Goal: Task Accomplishment & Management: Complete application form

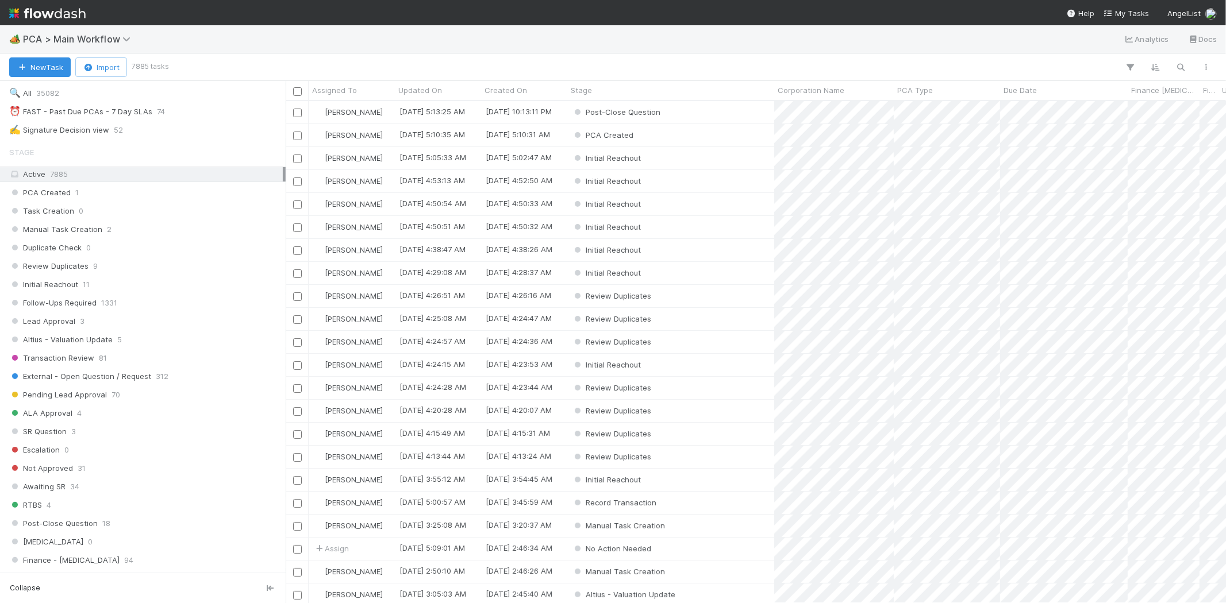
scroll to position [319, 0]
click at [87, 39] on span "PCA > Main Workflow" at bounding box center [79, 38] width 113 height 11
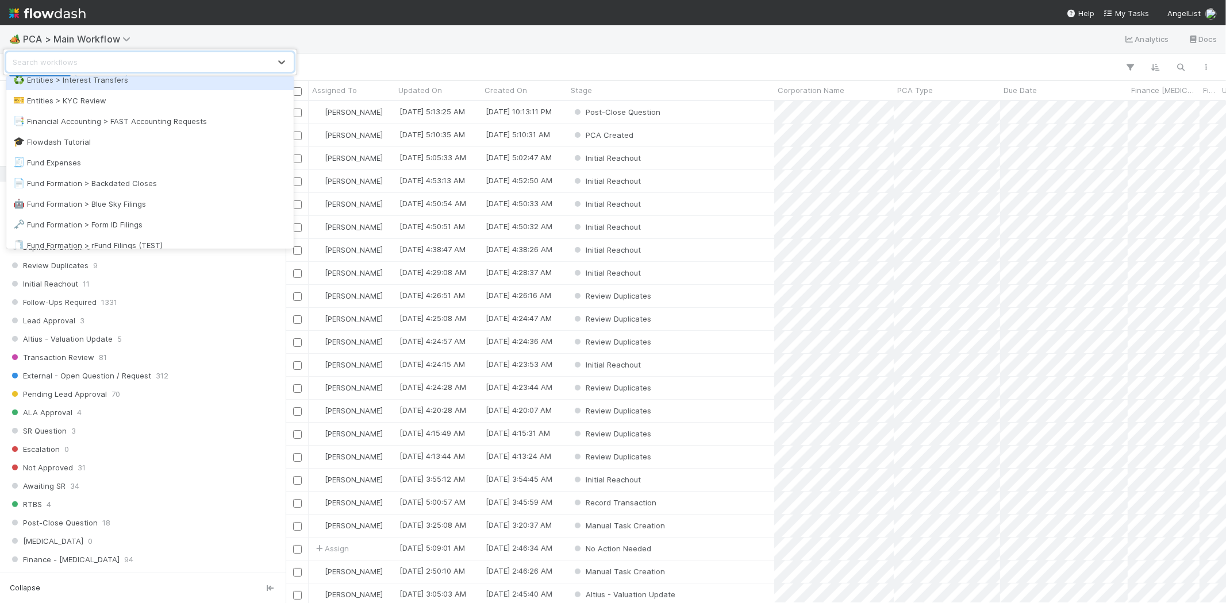
scroll to position [383, 0]
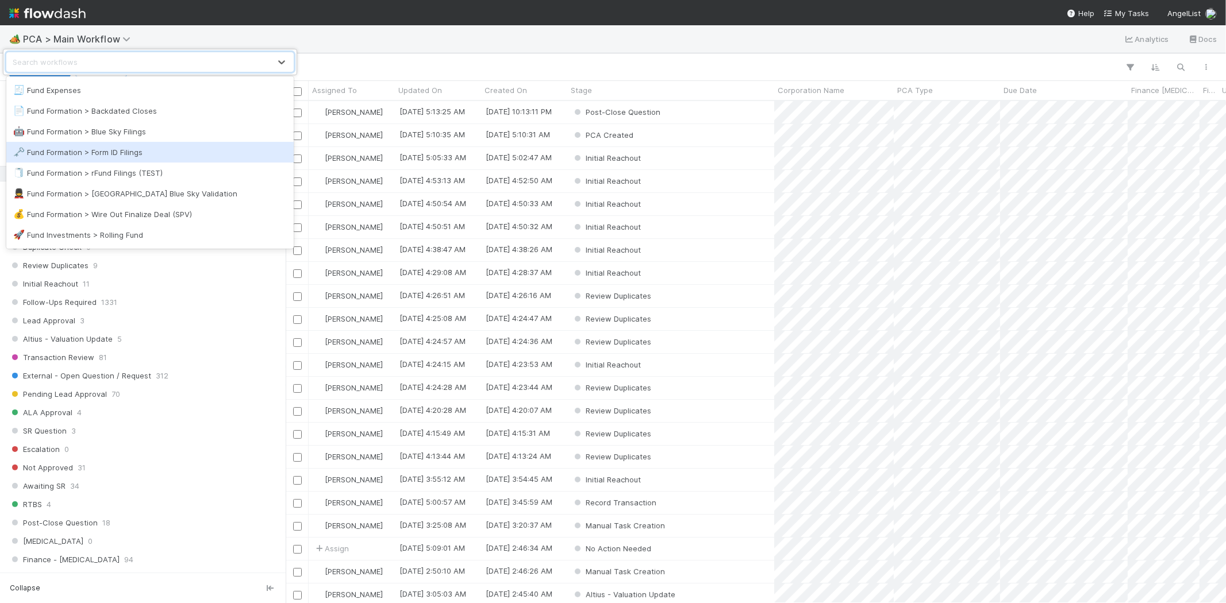
click at [157, 152] on div "🗝️ Fund Formation > Form ID Filings" at bounding box center [150, 152] width 274 height 11
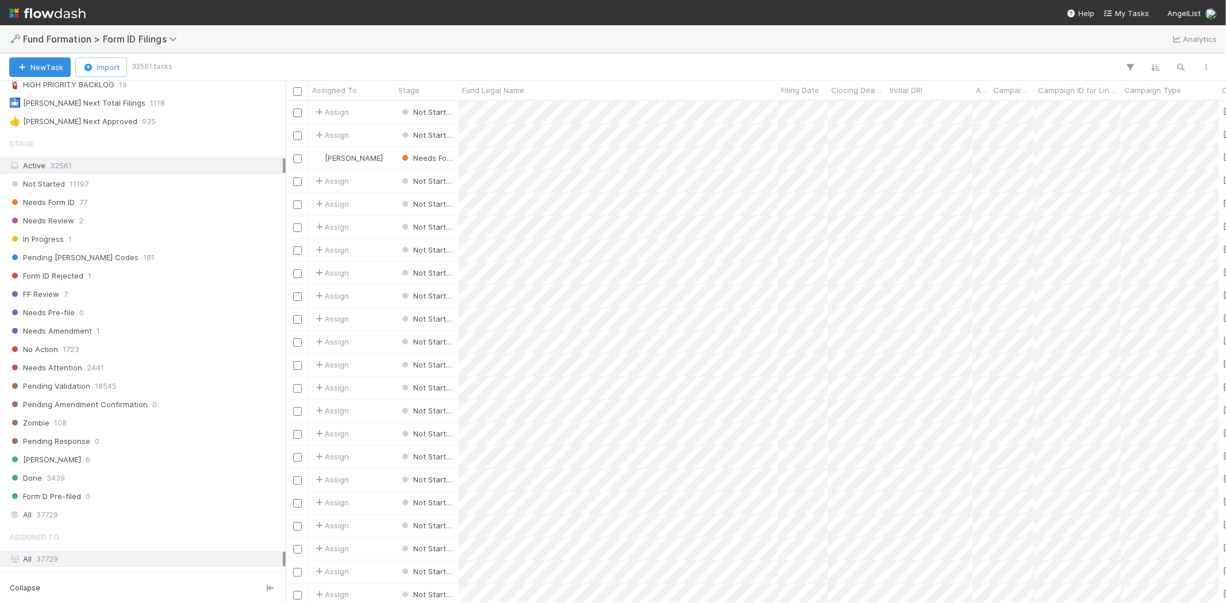
scroll to position [329, 0]
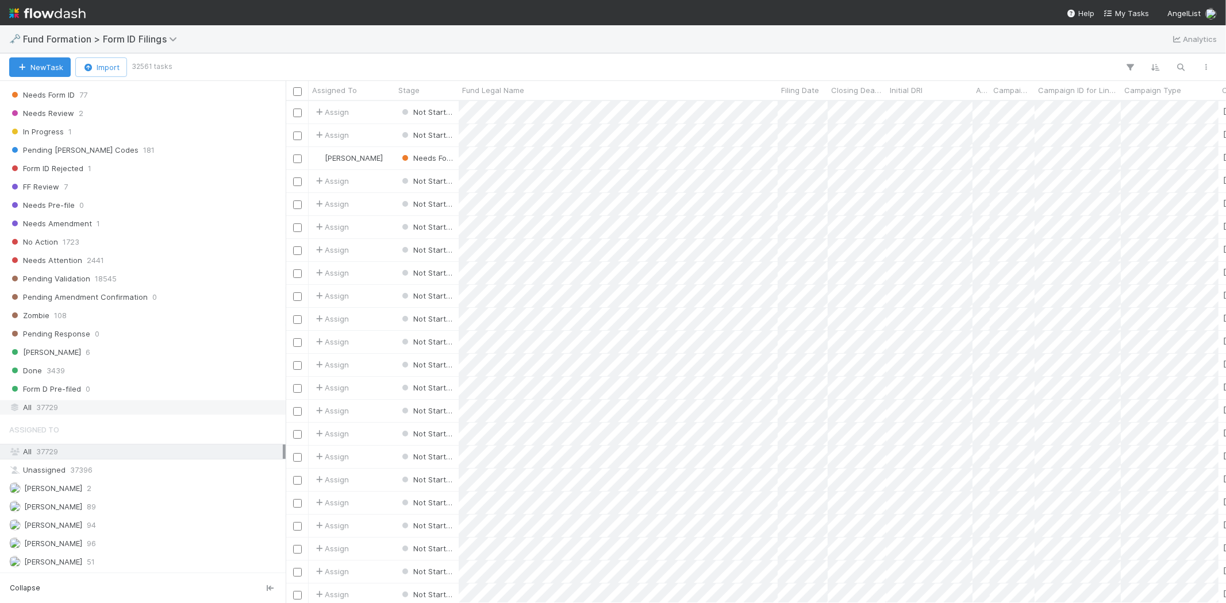
click at [67, 412] on div "All 37729" at bounding box center [146, 408] width 274 height 14
click at [1181, 66] on icon "button" at bounding box center [1180, 67] width 11 height 10
type input "CO-0514 Fund I, a series of Roll Up Vehicles, LP"
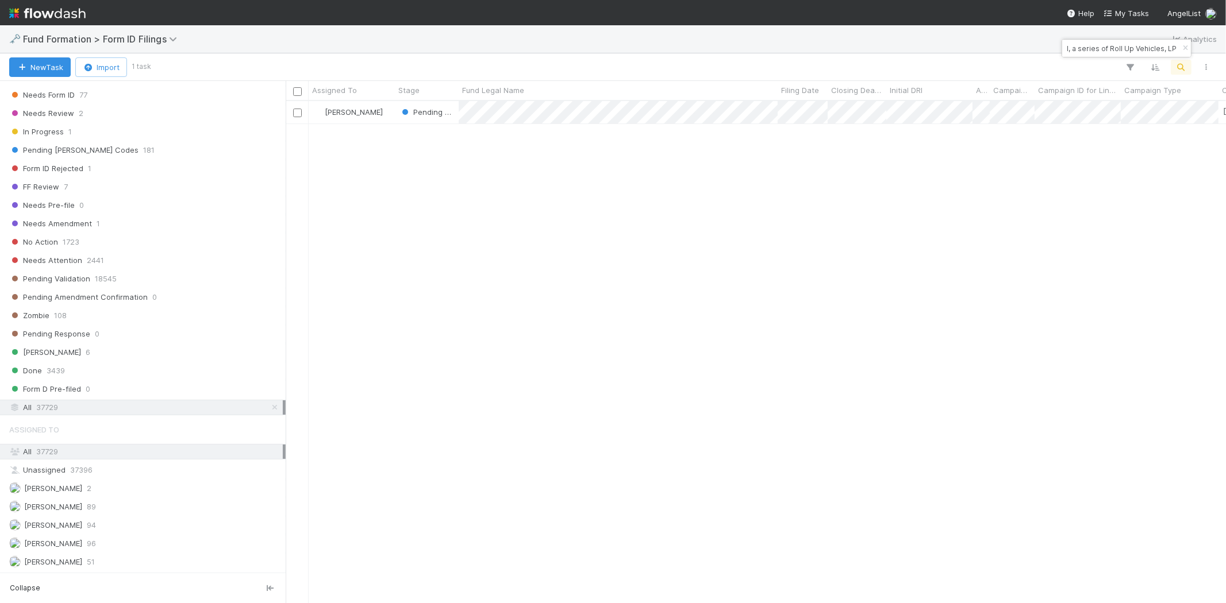
scroll to position [492, 930]
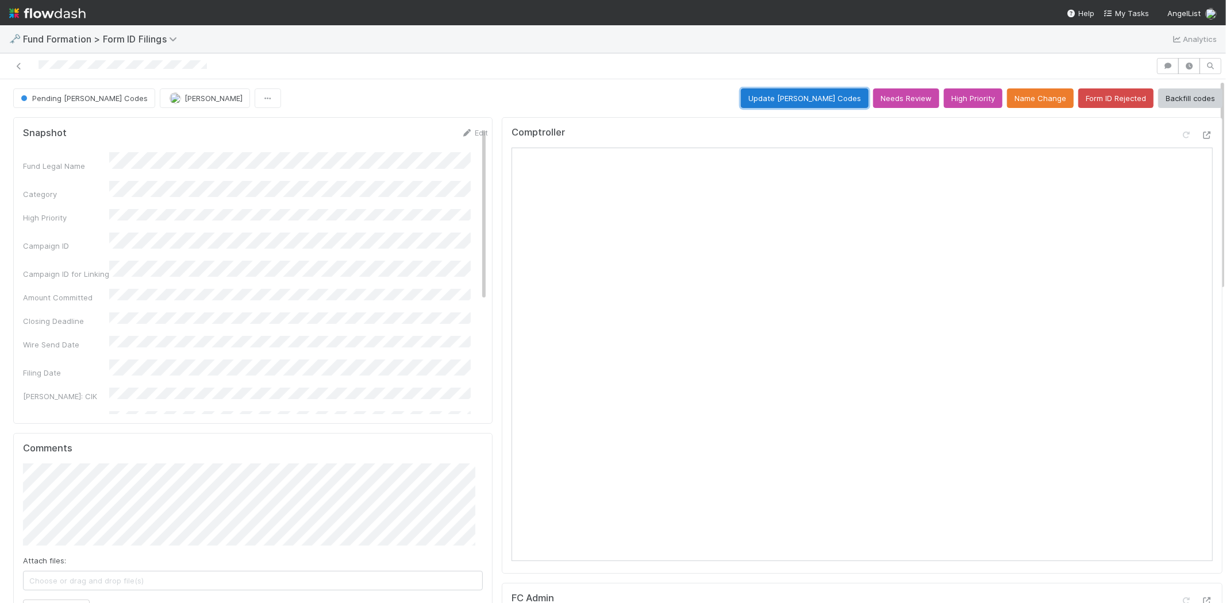
click at [807, 95] on button "Update [PERSON_NAME] Codes" at bounding box center [805, 98] width 128 height 20
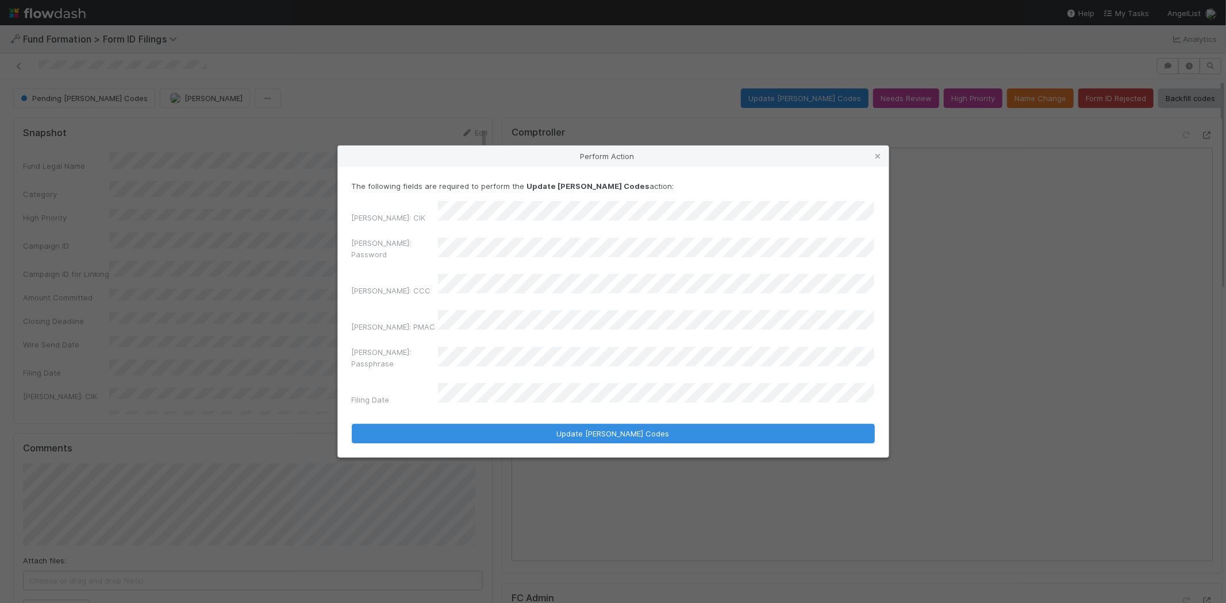
click at [349, 259] on div "The following fields are required to perform the Update [PERSON_NAME] Codes act…" at bounding box center [613, 312] width 551 height 291
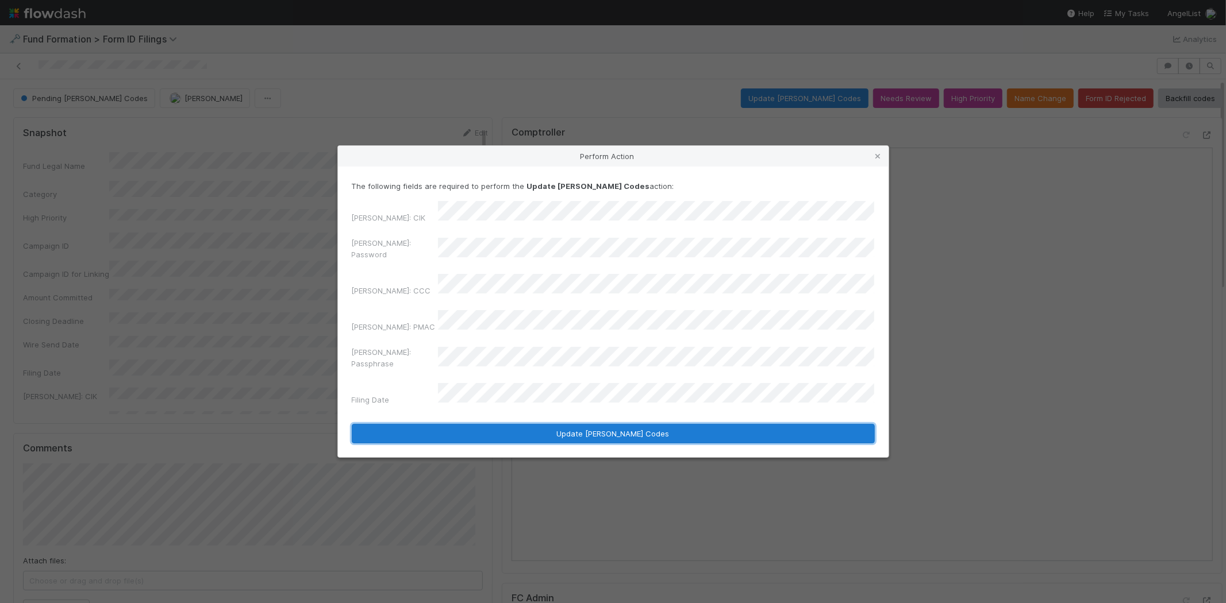
click at [484, 424] on button "Update [PERSON_NAME] Codes" at bounding box center [613, 434] width 523 height 20
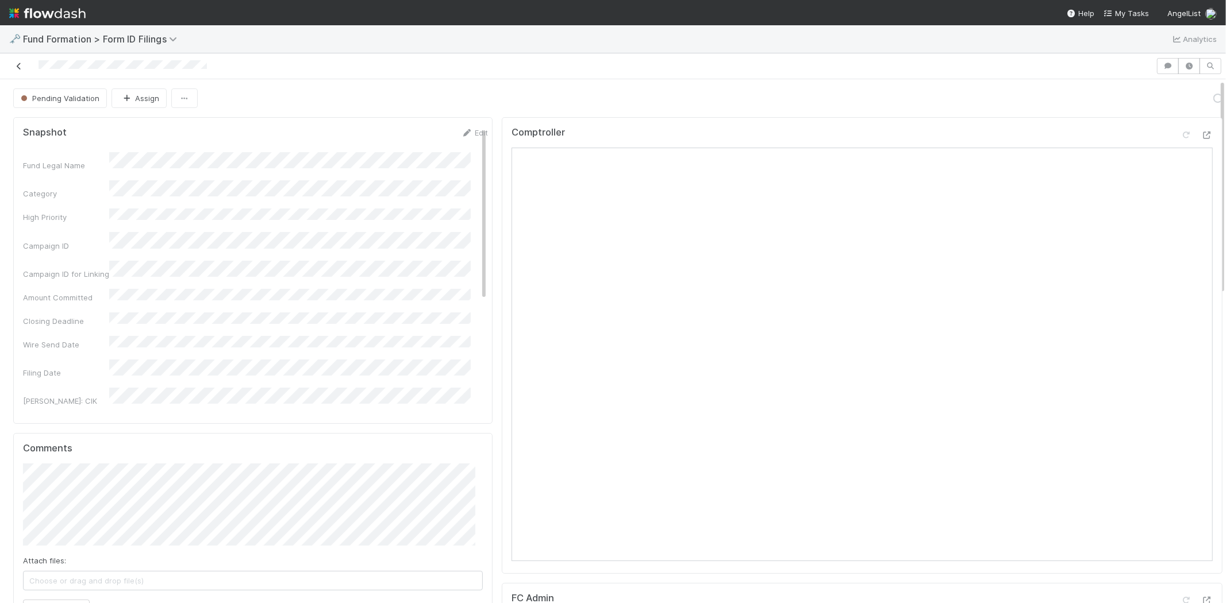
click at [23, 70] on icon at bounding box center [18, 66] width 11 height 7
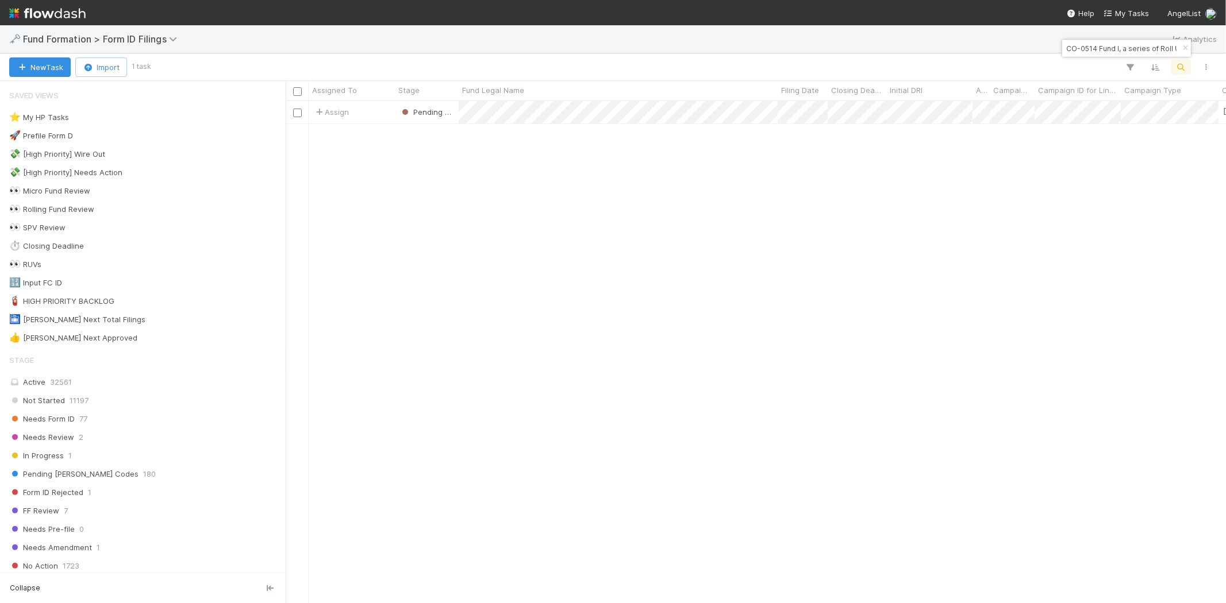
scroll to position [492, 930]
click at [1094, 48] on input "CO-0514 Fund I, a series of Roll Up Vehicles, LP" at bounding box center [1121, 48] width 115 height 14
paste input "FU-0730 Fund I, a series of Roll Up Vehicles, LP"
type input "FU-0730 Fund I, a series of Roll Up Vehicles, LP"
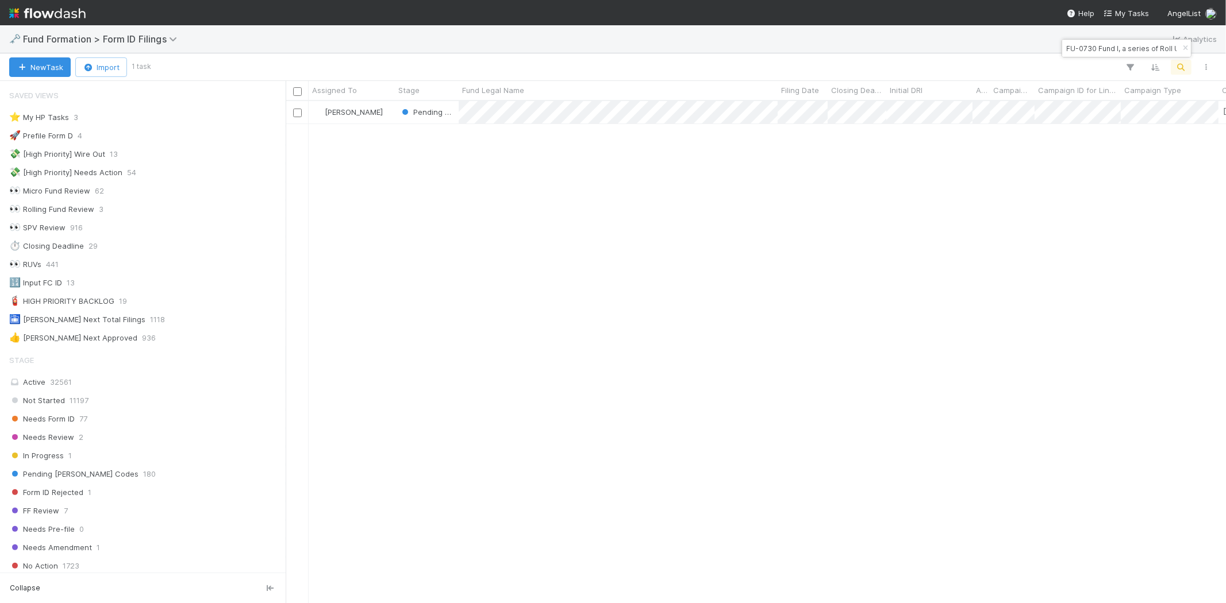
scroll to position [10, 9]
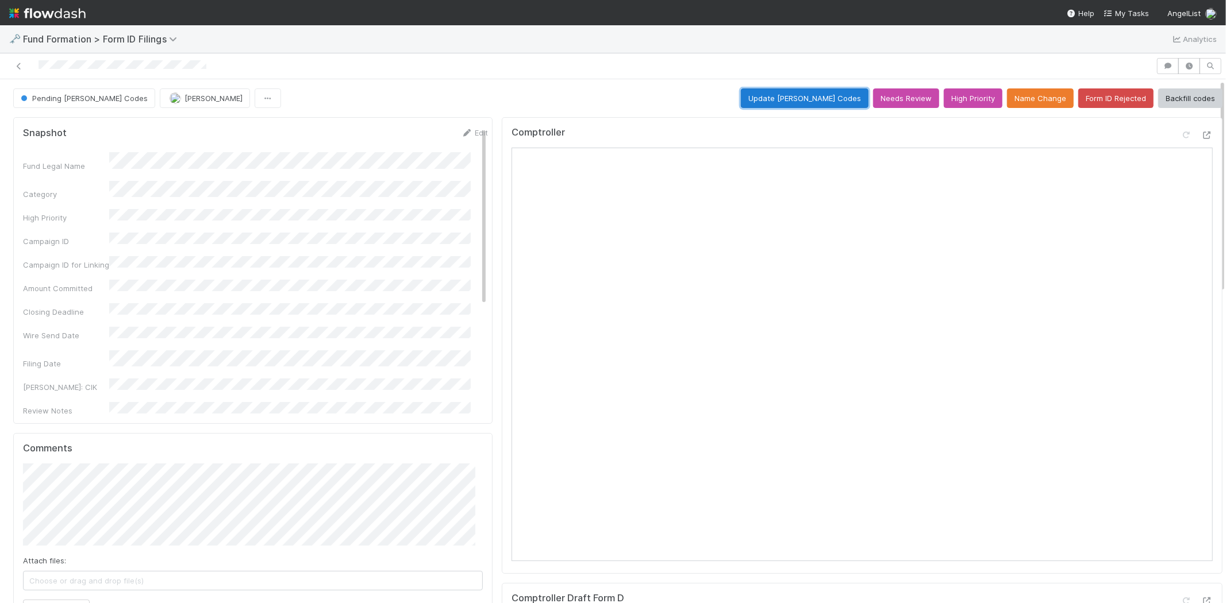
click at [771, 99] on button "Update [PERSON_NAME] Codes" at bounding box center [805, 98] width 128 height 20
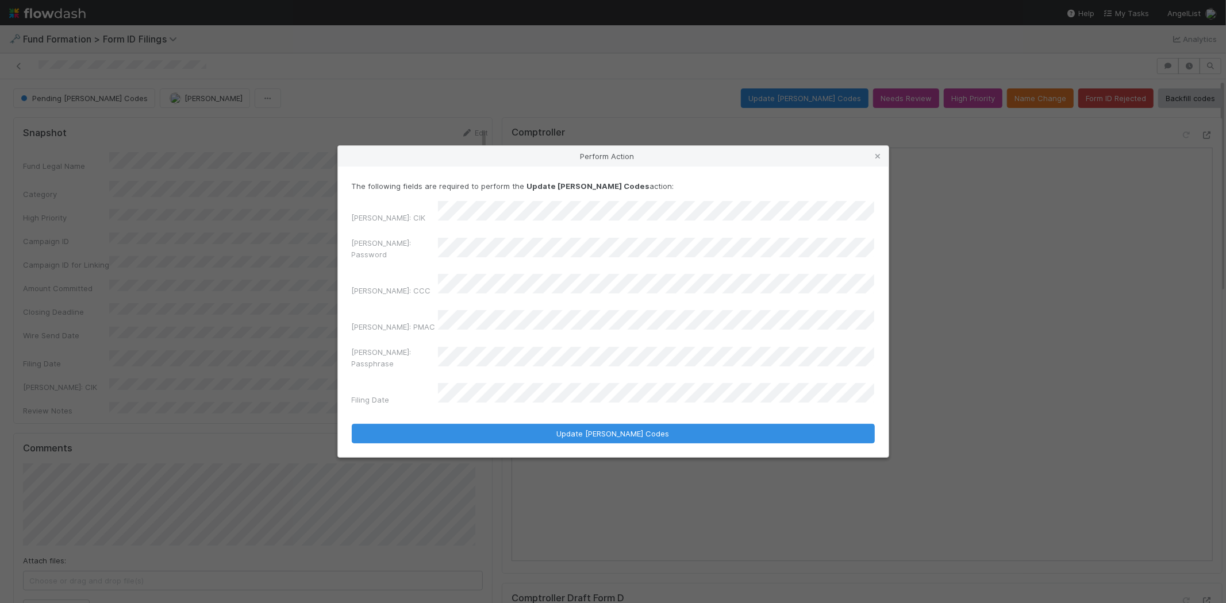
click at [318, 259] on div "Perform Action The following fields are required to perform the Update [PERSON_…" at bounding box center [613, 301] width 1226 height 603
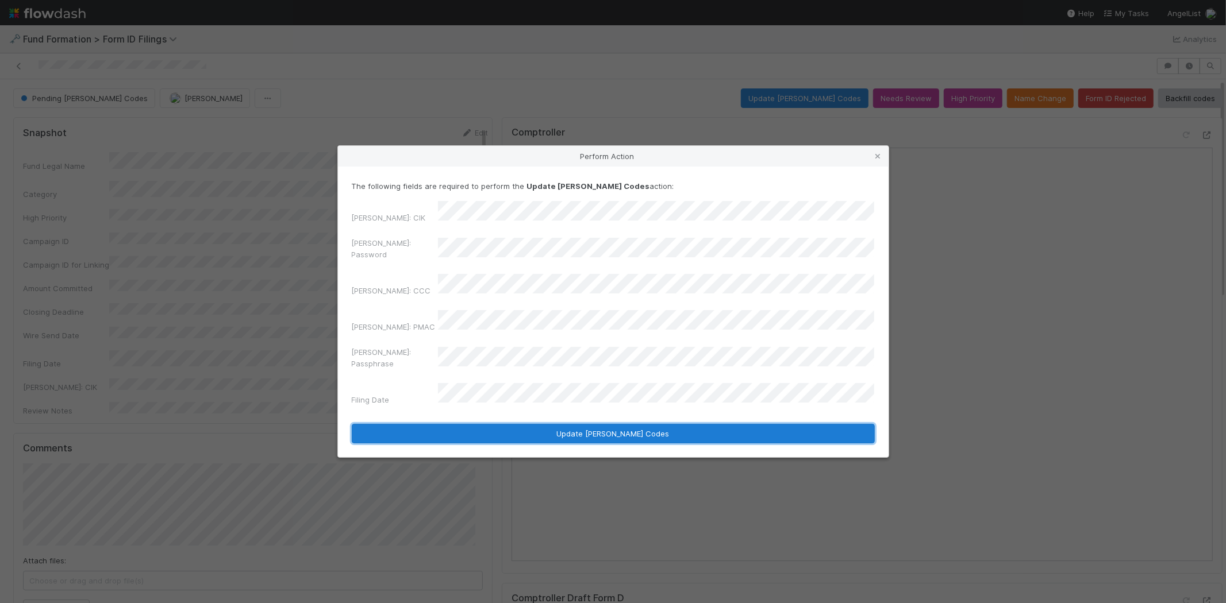
click at [510, 424] on button "Update [PERSON_NAME] Codes" at bounding box center [613, 434] width 523 height 20
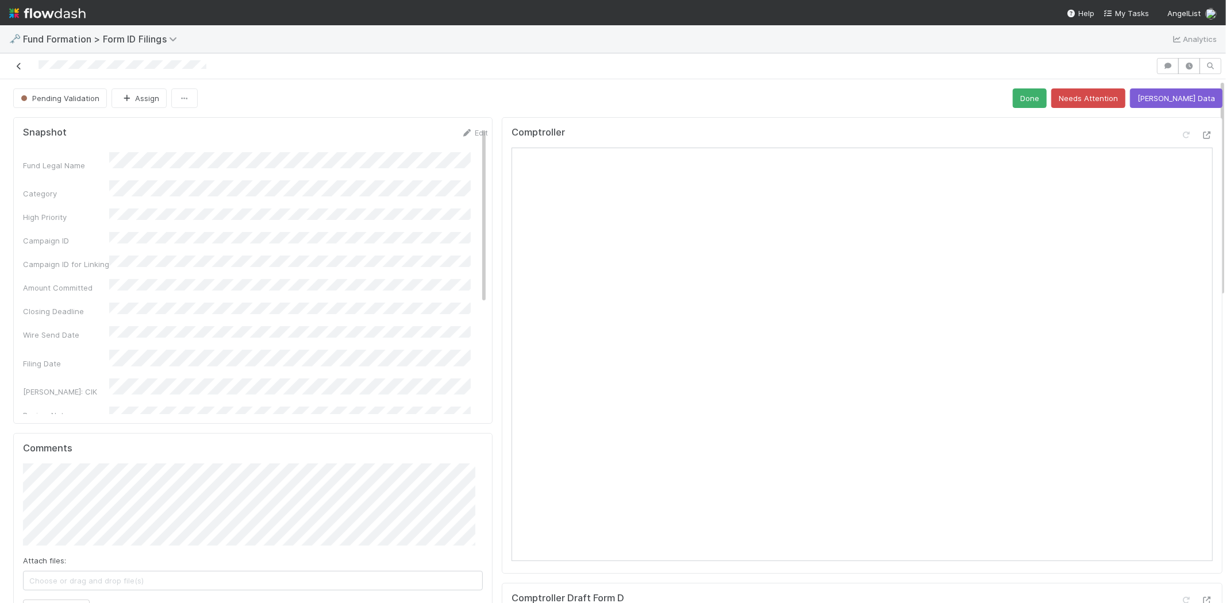
click at [20, 67] on icon at bounding box center [18, 66] width 11 height 7
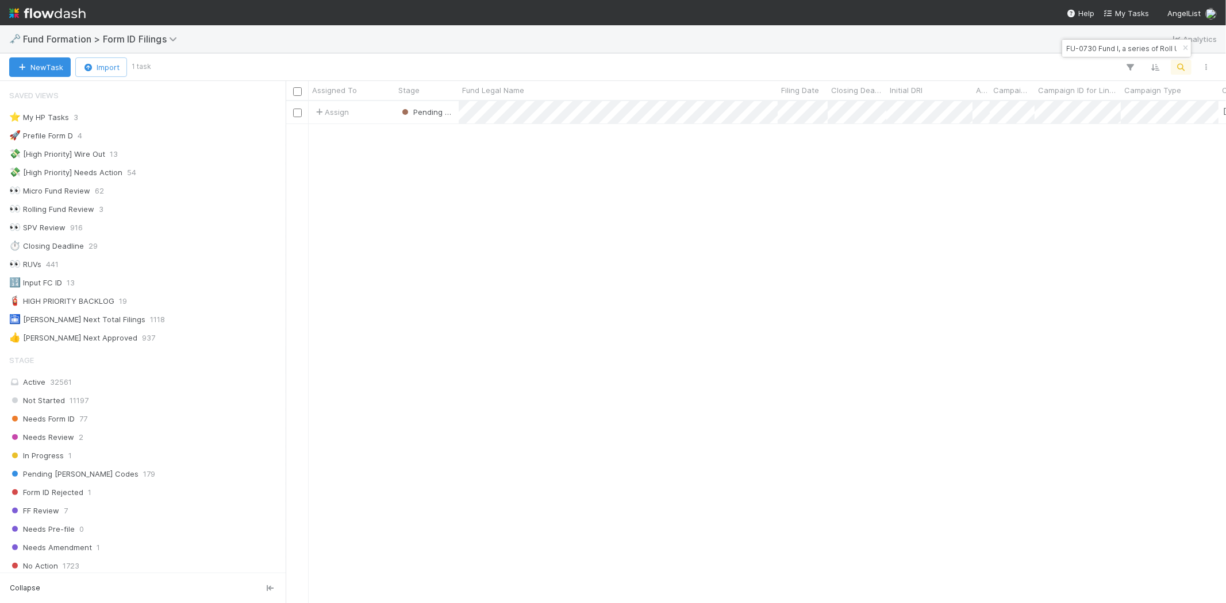
scroll to position [10, 9]
click at [1111, 50] on input "FU-0730 Fund I, a series of Roll Up Vehicles, LP" at bounding box center [1121, 48] width 115 height 14
paste input "GY-0626 Fund I, a series of Roll Up Vehicles, LP"
type input "GY-0626 Fund I, a series of Roll Up Vehicles, LP"
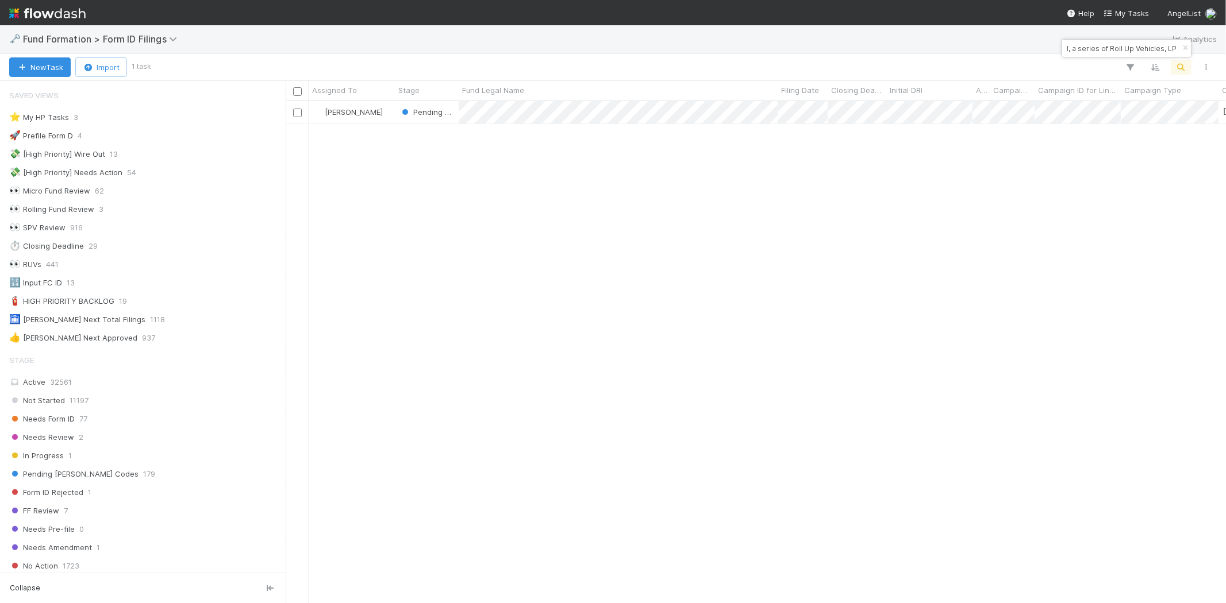
scroll to position [10, 9]
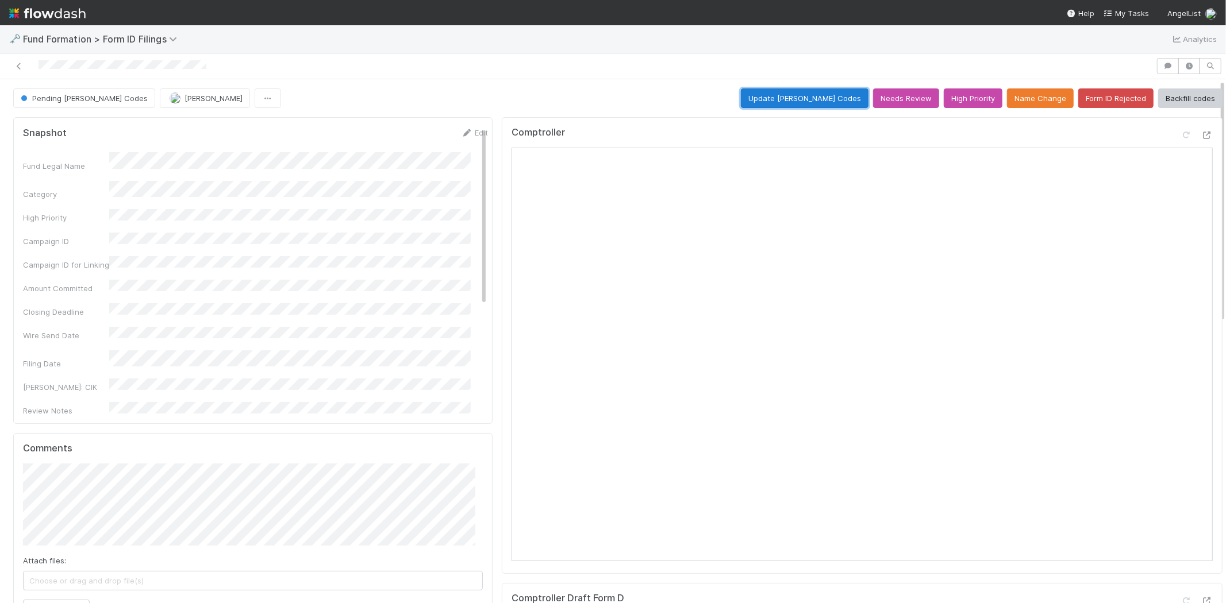
click at [812, 98] on button "Update [PERSON_NAME] Codes" at bounding box center [805, 98] width 128 height 20
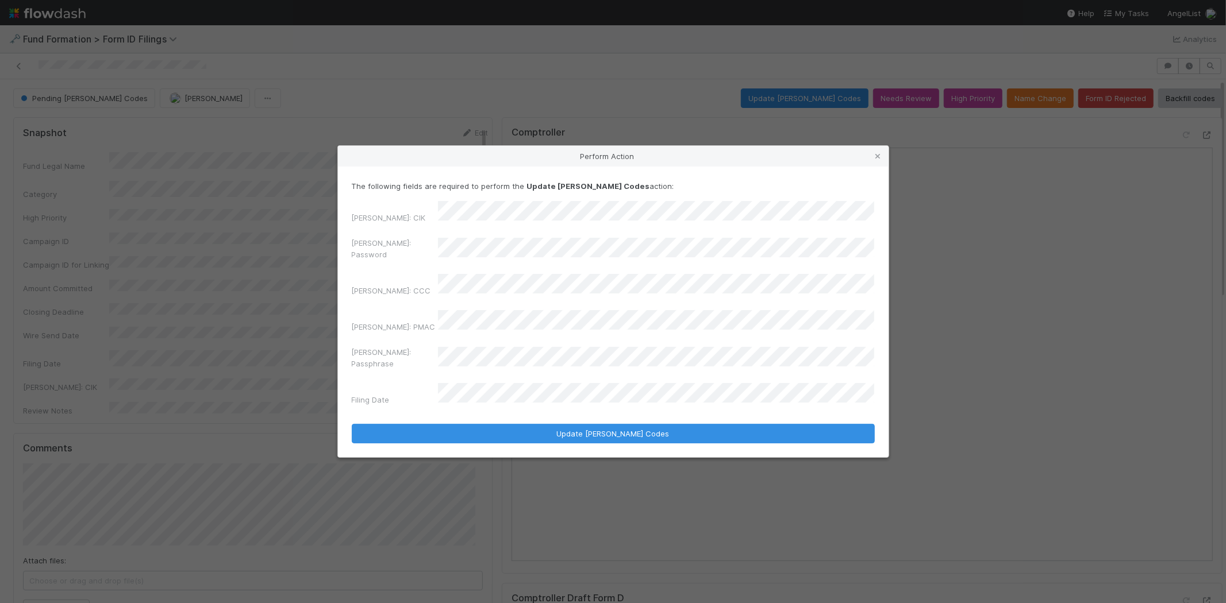
click at [386, 263] on div "[PERSON_NAME]: Password" at bounding box center [613, 251] width 523 height 28
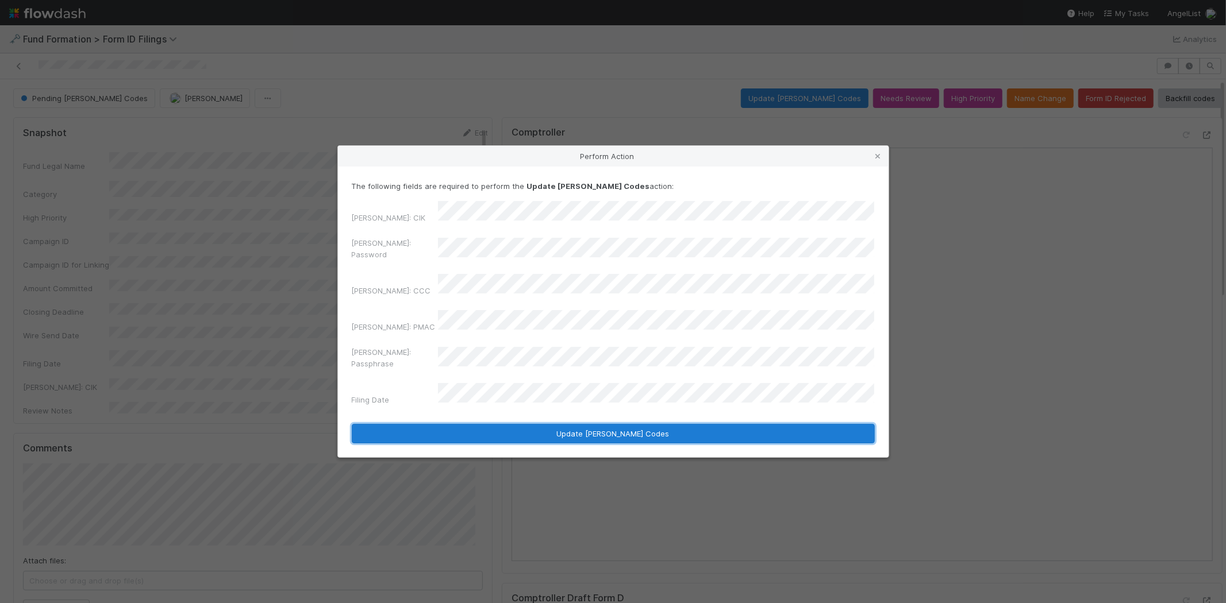
drag, startPoint x: 525, startPoint y: 408, endPoint x: 1024, endPoint y: 475, distance: 503.2
click at [525, 424] on button "Update [PERSON_NAME] Codes" at bounding box center [613, 434] width 523 height 20
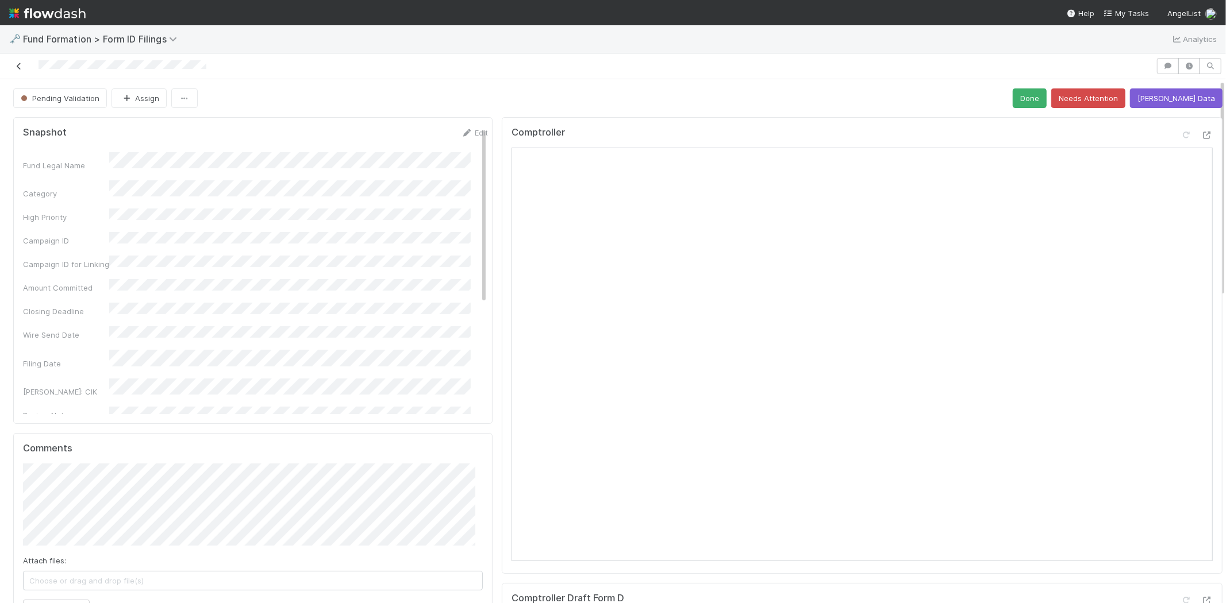
click at [18, 67] on icon at bounding box center [18, 66] width 11 height 7
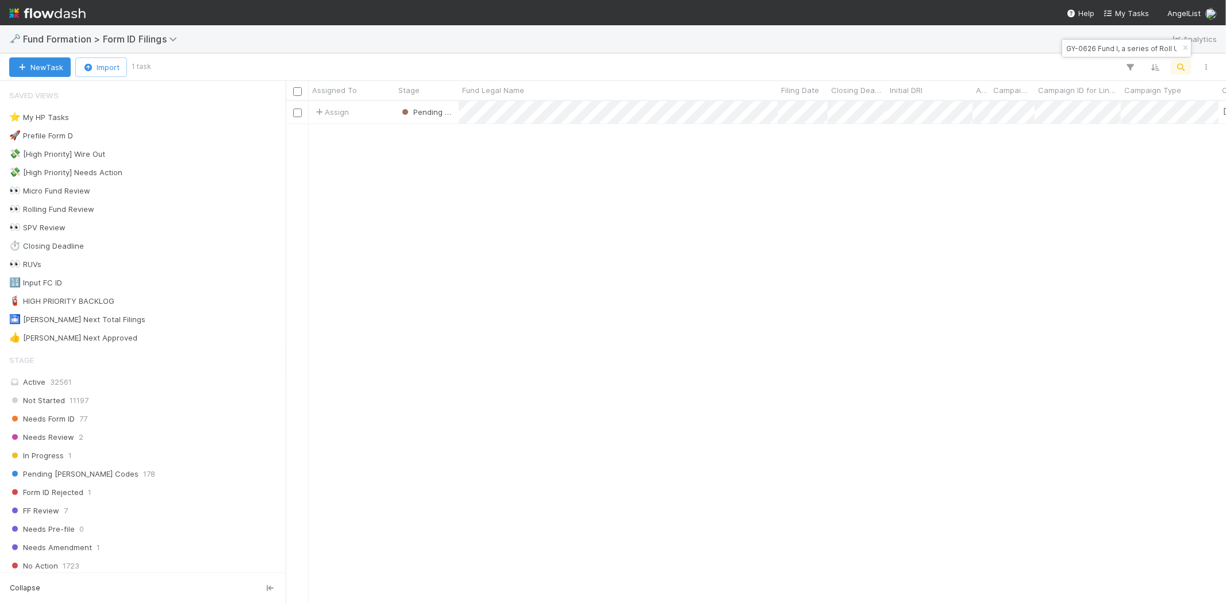
scroll to position [492, 930]
click at [1118, 52] on input "GY-0626 Fund I, a series of Roll Up Vehicles, LP" at bounding box center [1121, 48] width 115 height 14
paste input "[PERSON_NAME] Capital Burst CLXIII, a series of [PERSON_NAME] Capital Burst, LP"
type input "[PERSON_NAME] Capital Burst CLXIII, a series of [PERSON_NAME] Capital Burst, LP"
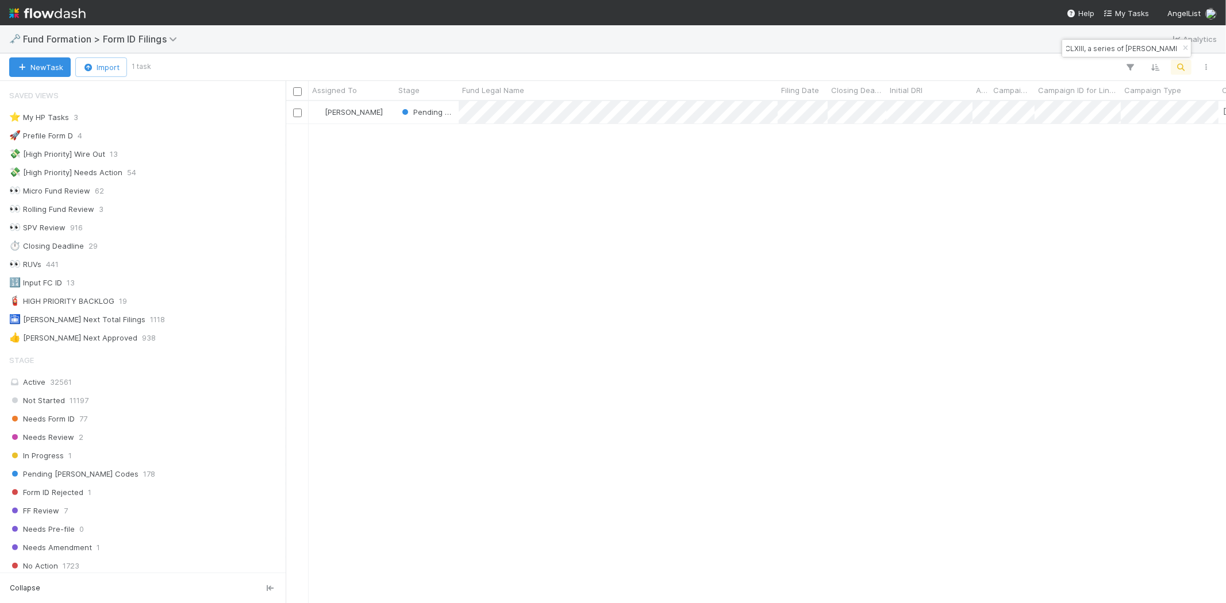
scroll to position [0, 0]
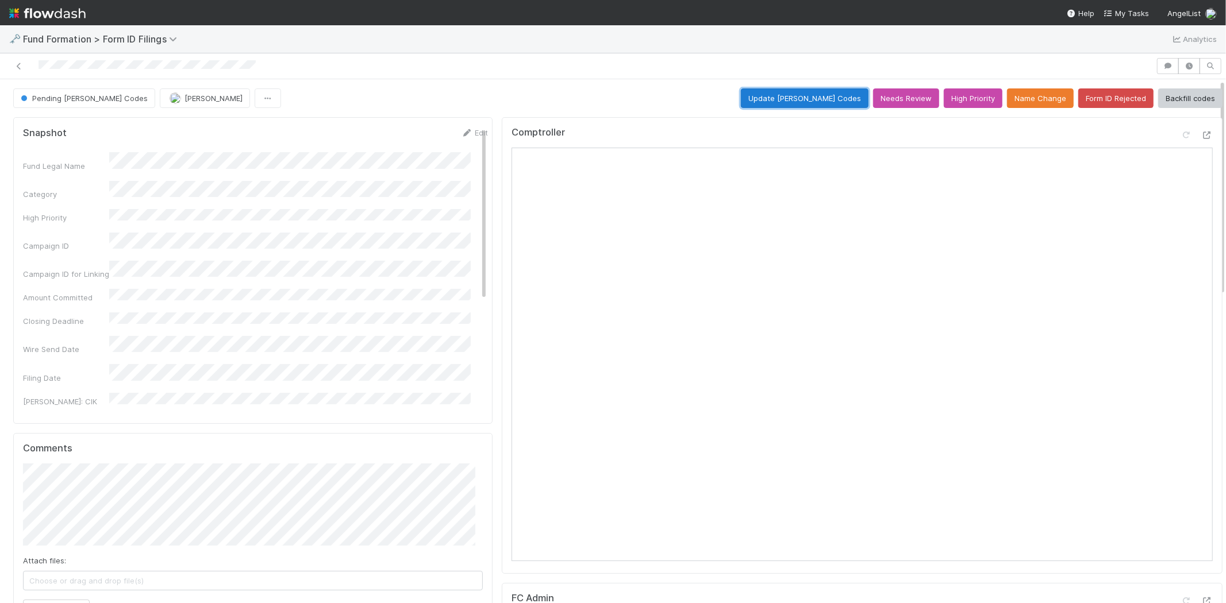
click at [803, 98] on button "Update [PERSON_NAME] Codes" at bounding box center [805, 98] width 128 height 20
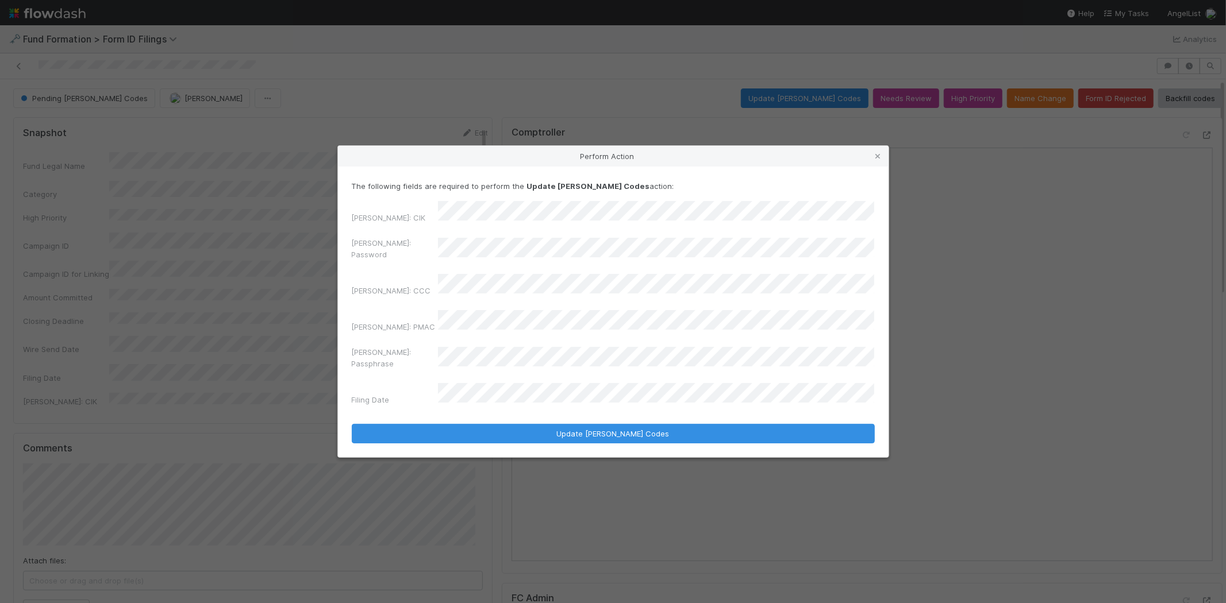
click at [317, 254] on div "Perform Action The following fields are required to perform the Update [PERSON_…" at bounding box center [613, 301] width 1226 height 603
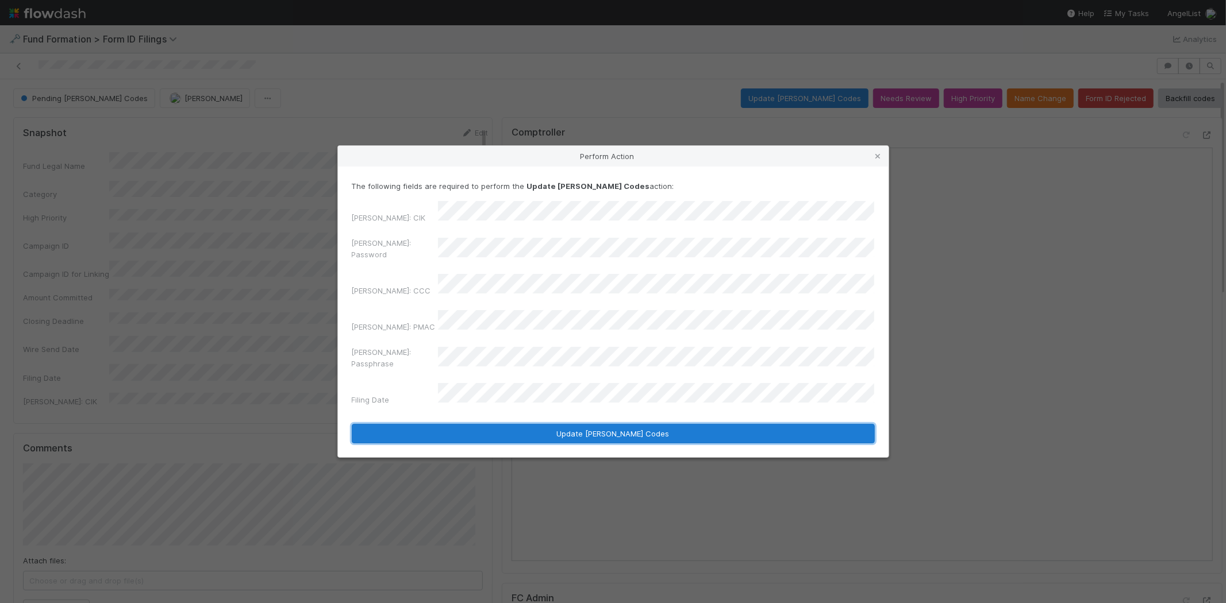
click at [498, 424] on button "Update [PERSON_NAME] Codes" at bounding box center [613, 434] width 523 height 20
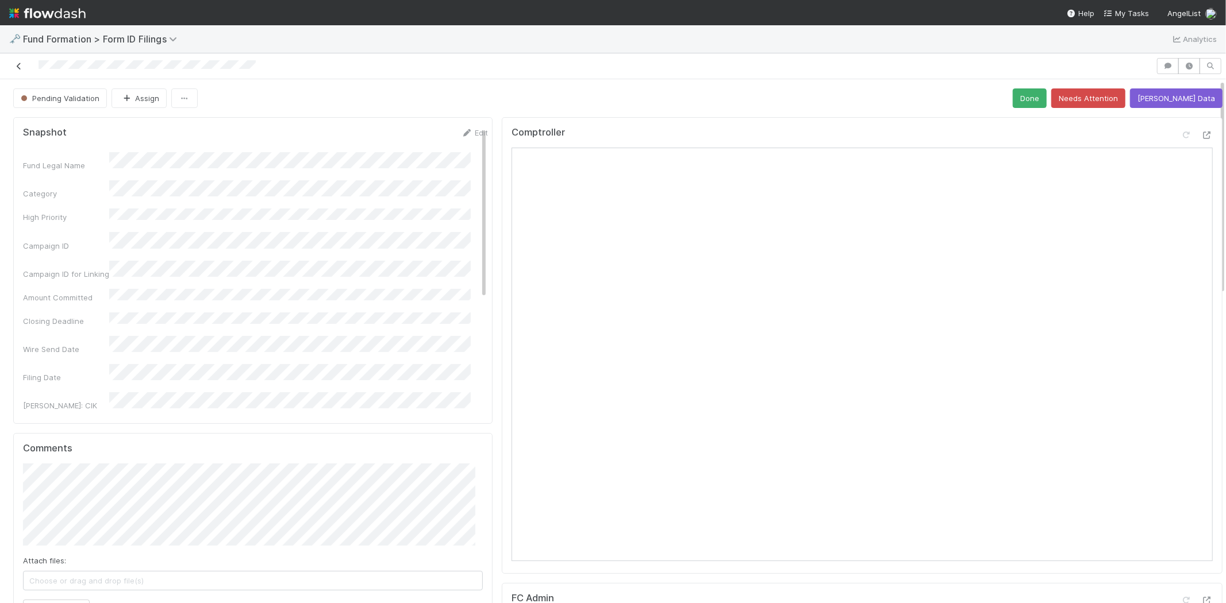
click at [16, 66] on icon at bounding box center [18, 66] width 11 height 7
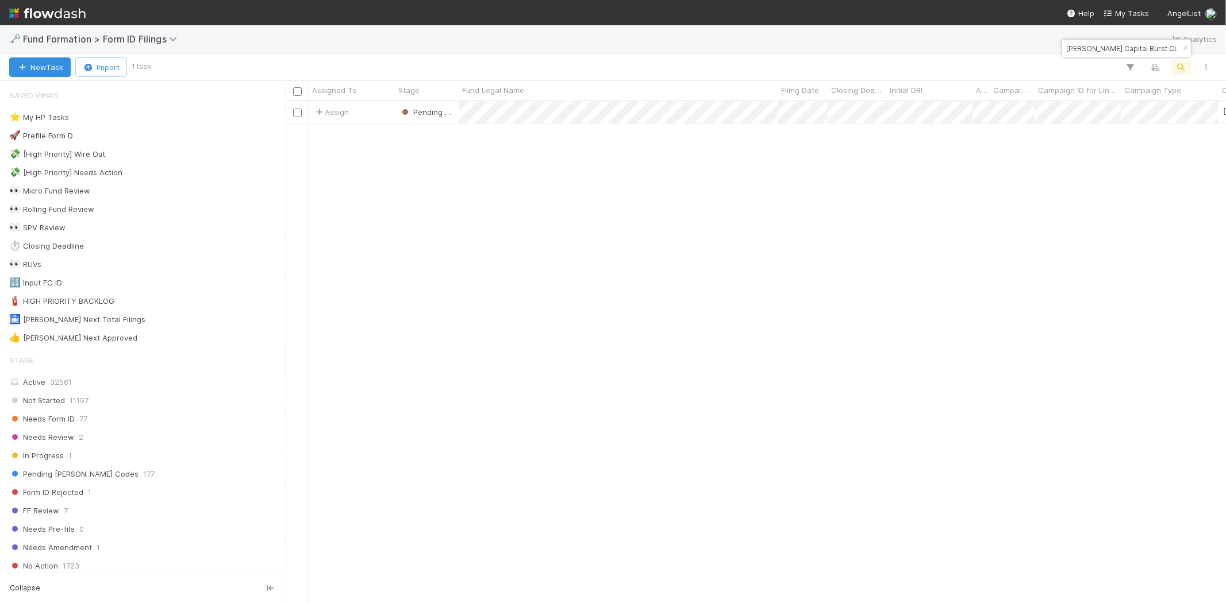
scroll to position [492, 930]
click at [1183, 48] on icon "button" at bounding box center [1184, 48] width 11 height 7
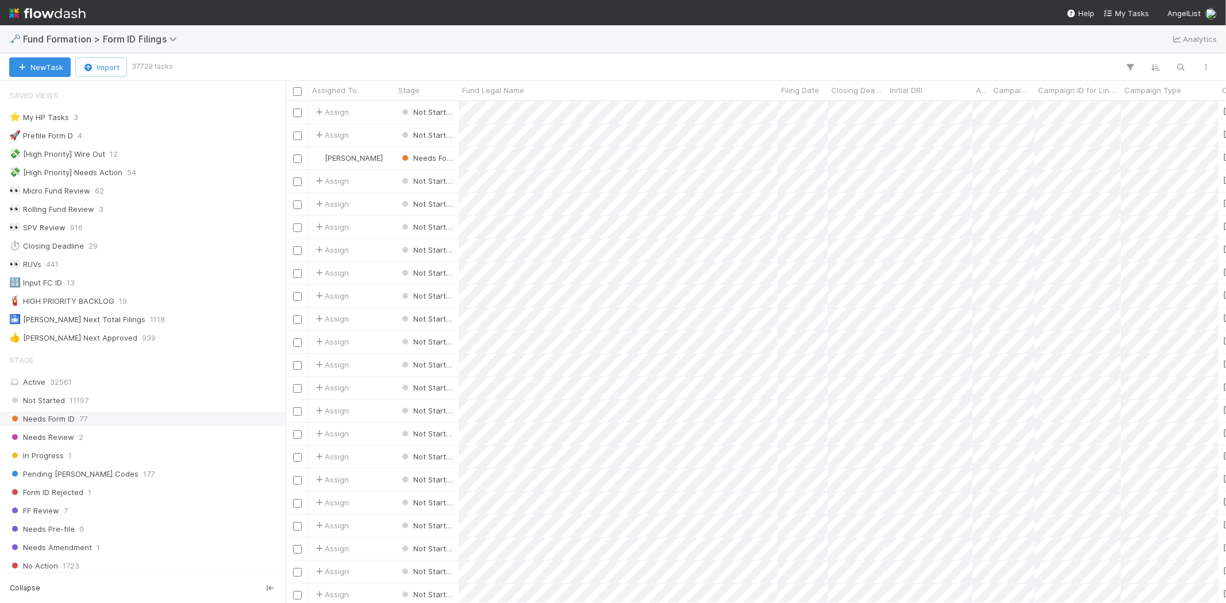
click at [88, 422] on div "Needs Form ID 77" at bounding box center [146, 419] width 274 height 14
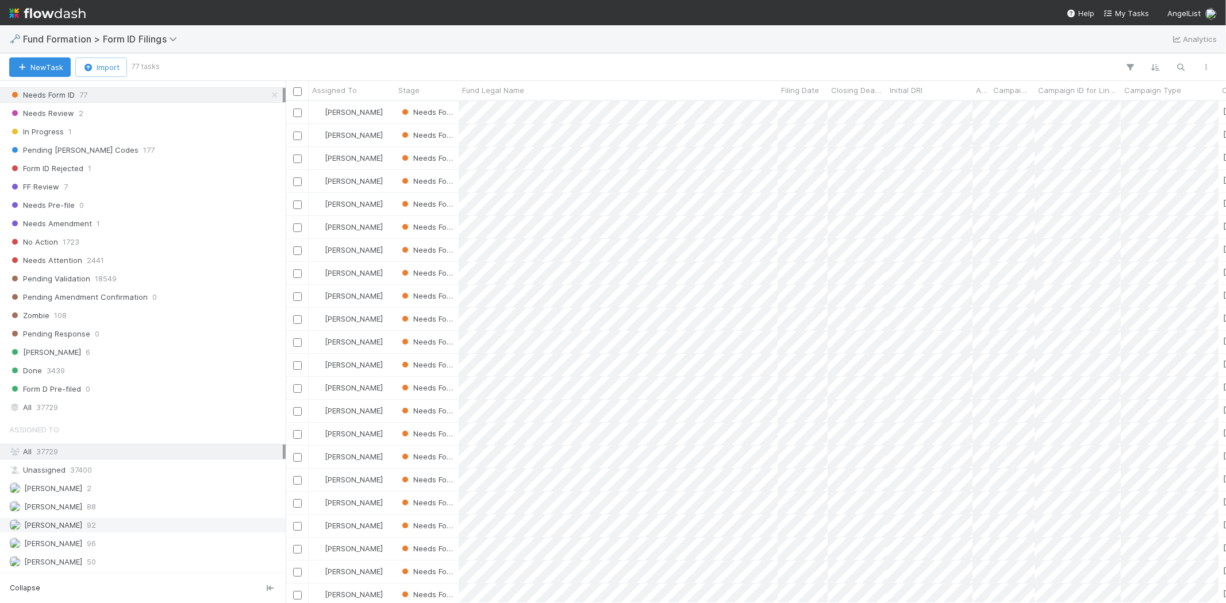
scroll to position [492, 930]
click at [118, 521] on div "[PERSON_NAME] 92" at bounding box center [146, 525] width 274 height 14
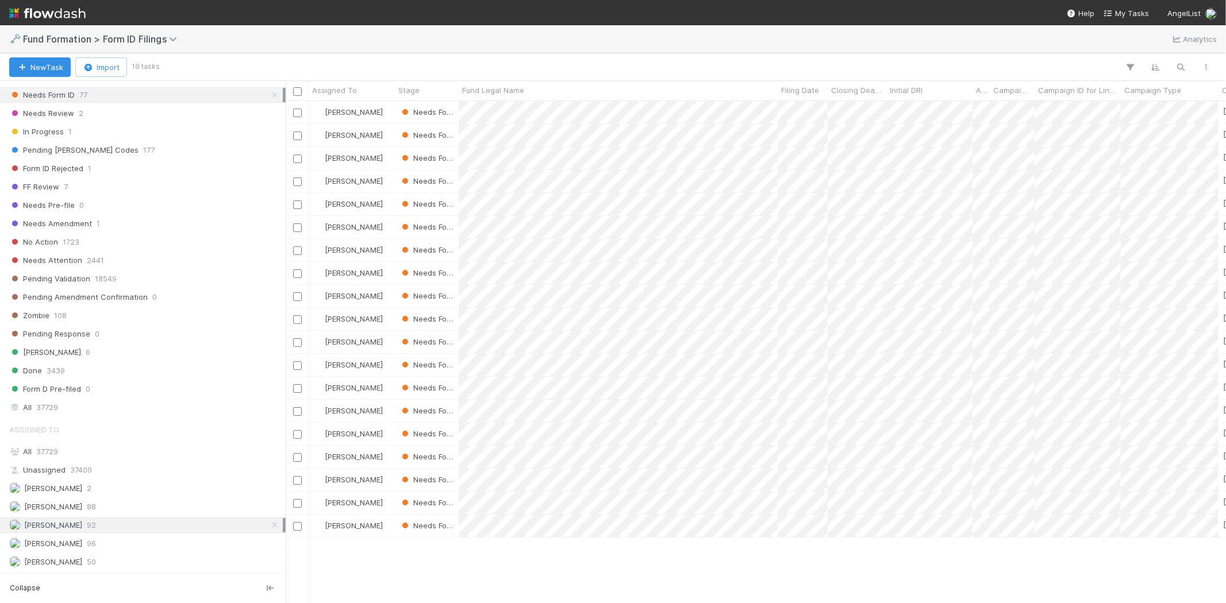
scroll to position [492, 930]
click at [513, 87] on span "Fund Legal Name" at bounding box center [493, 89] width 62 height 11
click at [523, 111] on div "Sort A → Z" at bounding box center [528, 111] width 131 height 17
drag, startPoint x: 709, startPoint y: 31, endPoint x: 695, endPoint y: 61, distance: 32.7
click at [707, 35] on div at bounding box center [613, 301] width 1226 height 603
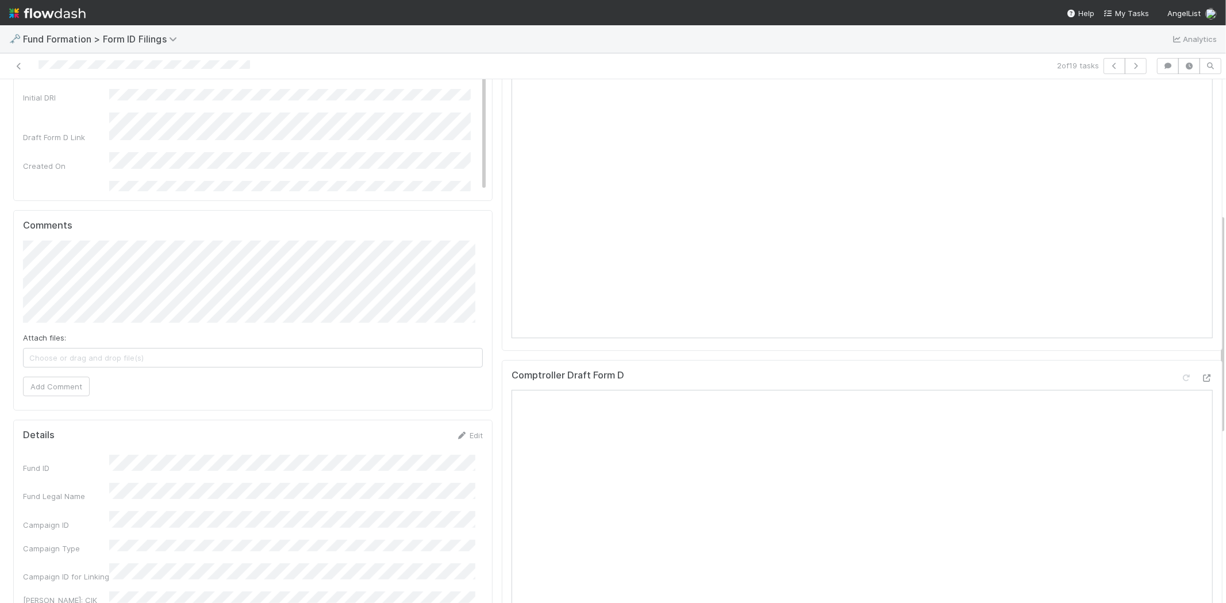
scroll to position [319, 0]
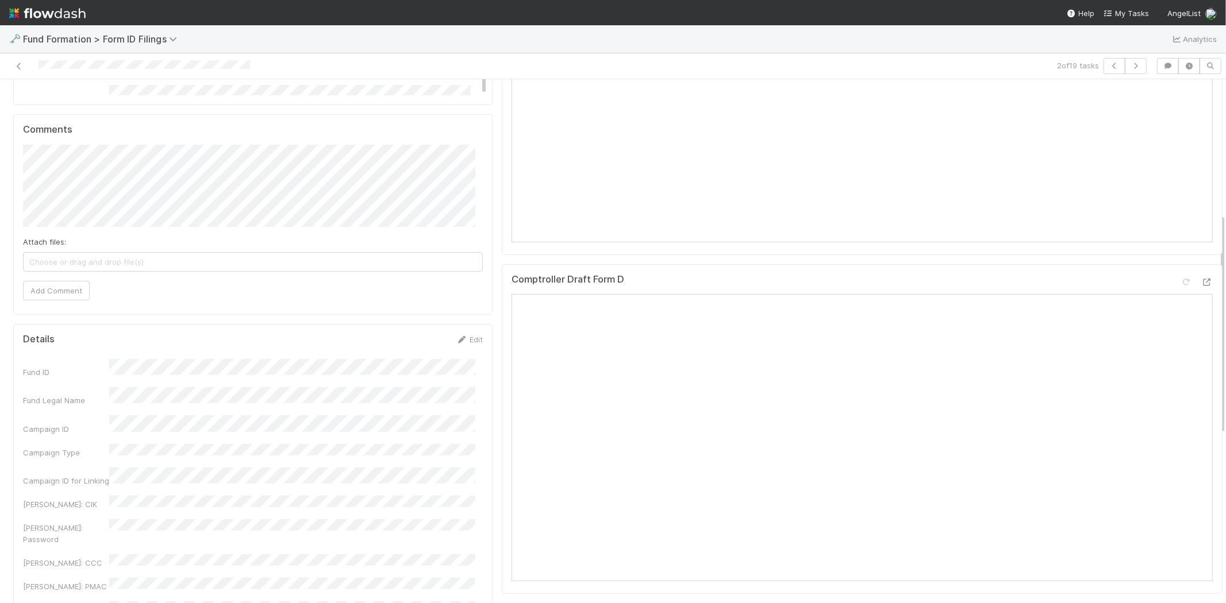
drag, startPoint x: 459, startPoint y: 345, endPoint x: 449, endPoint y: 351, distance: 11.2
click at [459, 345] on div "Edit" at bounding box center [469, 339] width 27 height 11
drag, startPoint x: 460, startPoint y: 342, endPoint x: 234, endPoint y: 413, distance: 236.6
click at [460, 342] on link "Edit" at bounding box center [469, 339] width 27 height 9
click at [415, 346] on button "Save" at bounding box center [421, 344] width 33 height 20
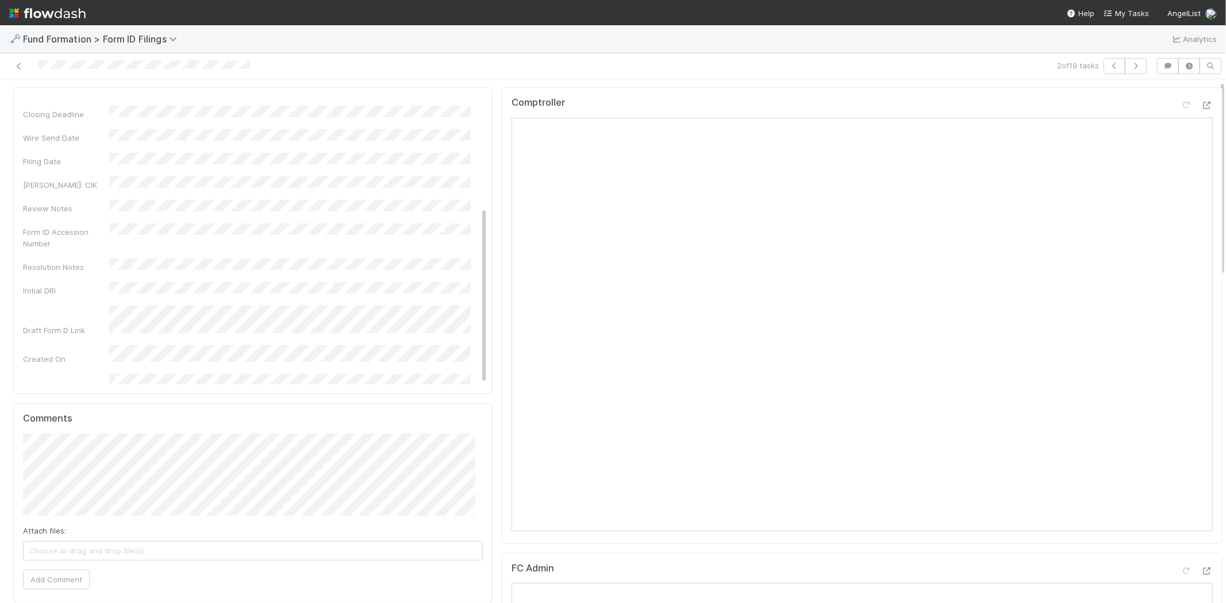
scroll to position [0, 0]
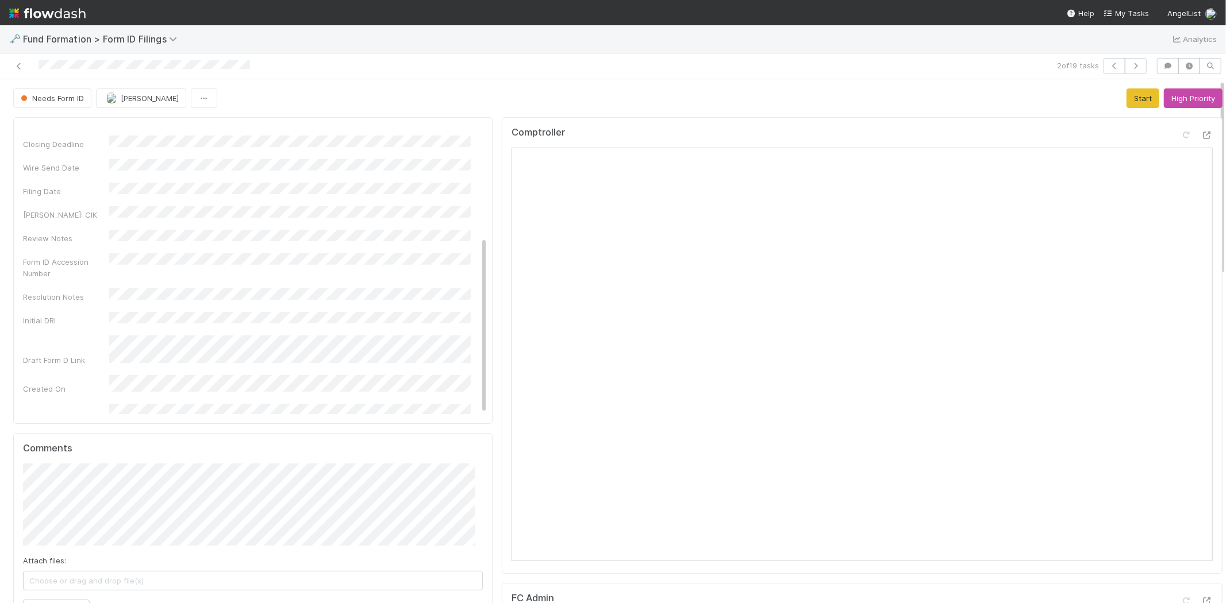
click at [843, 121] on div "Comptroller" at bounding box center [862, 345] width 721 height 457
click at [1126, 101] on button "Start" at bounding box center [1142, 98] width 33 height 20
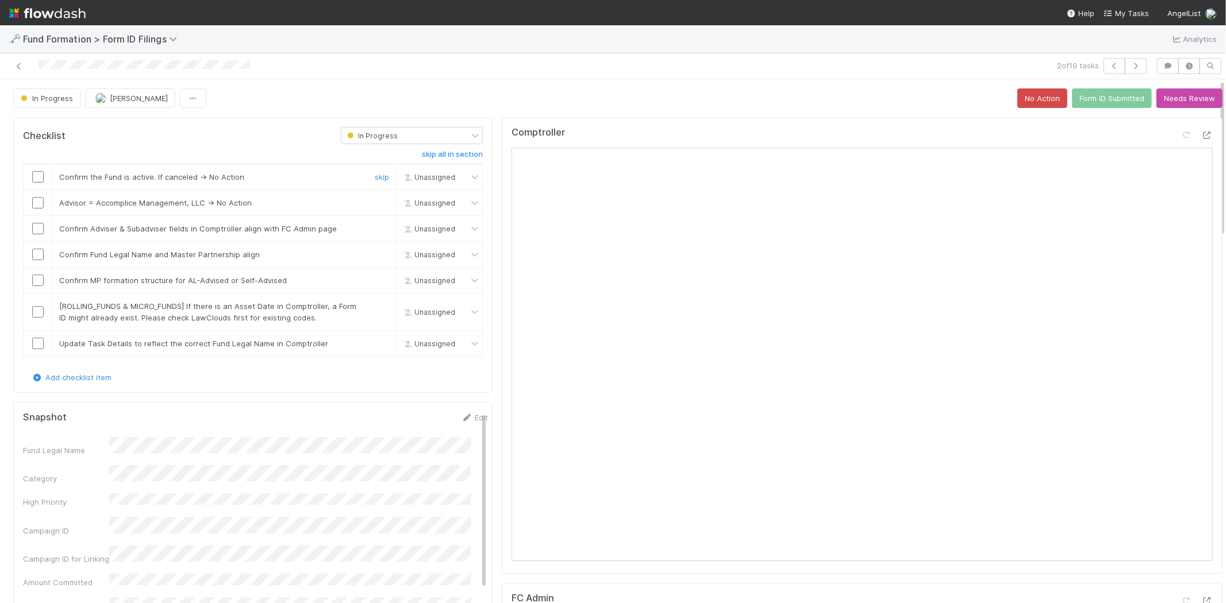
click at [37, 175] on input "checkbox" at bounding box center [37, 176] width 11 height 11
click at [375, 201] on link "skip" at bounding box center [382, 202] width 14 height 9
drag, startPoint x: 37, startPoint y: 230, endPoint x: 33, endPoint y: 256, distance: 25.6
click at [37, 231] on input "checkbox" at bounding box center [37, 228] width 11 height 11
drag, startPoint x: 35, startPoint y: 256, endPoint x: 39, endPoint y: 274, distance: 18.3
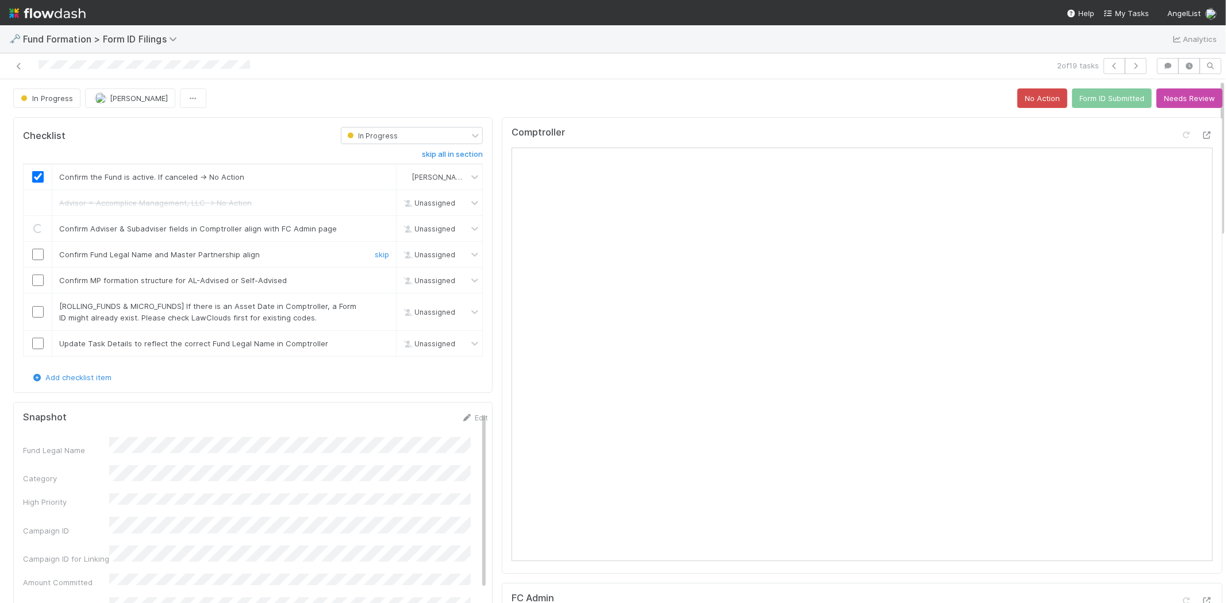
click at [36, 257] on input "checkbox" at bounding box center [37, 254] width 11 height 11
click at [37, 280] on input "checkbox" at bounding box center [37, 280] width 11 height 11
click at [375, 306] on link "skip" at bounding box center [382, 306] width 14 height 9
click at [34, 345] on input "checkbox" at bounding box center [37, 343] width 11 height 11
click at [1083, 99] on button "Form ID Submitted" at bounding box center [1112, 98] width 80 height 20
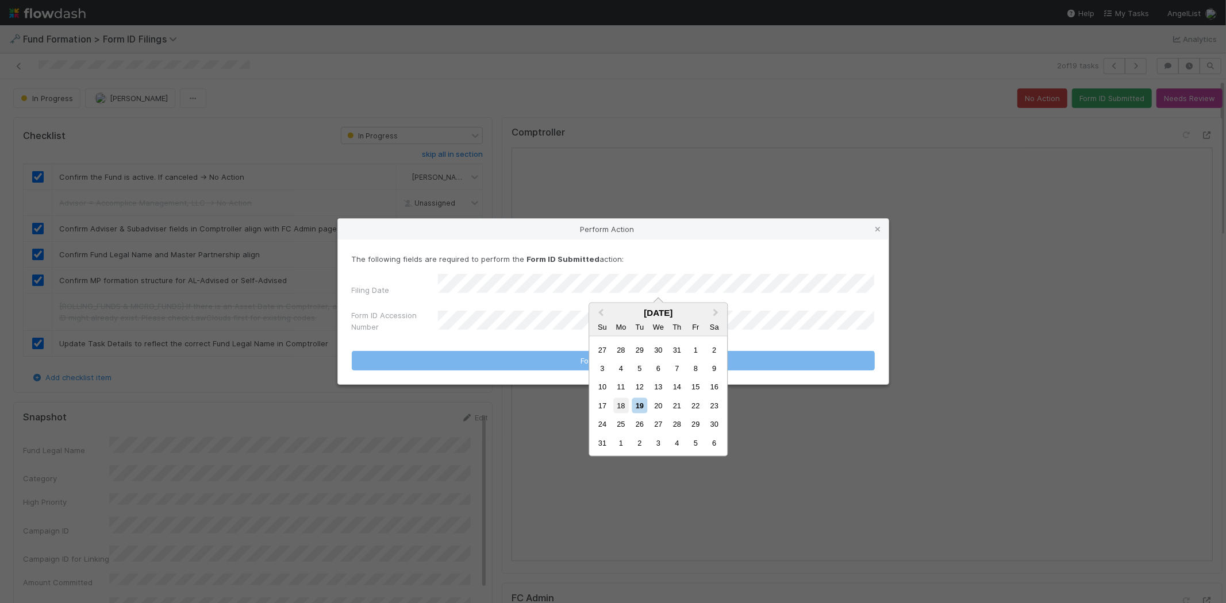
click at [623, 406] on div "18" at bounding box center [621, 406] width 16 height 16
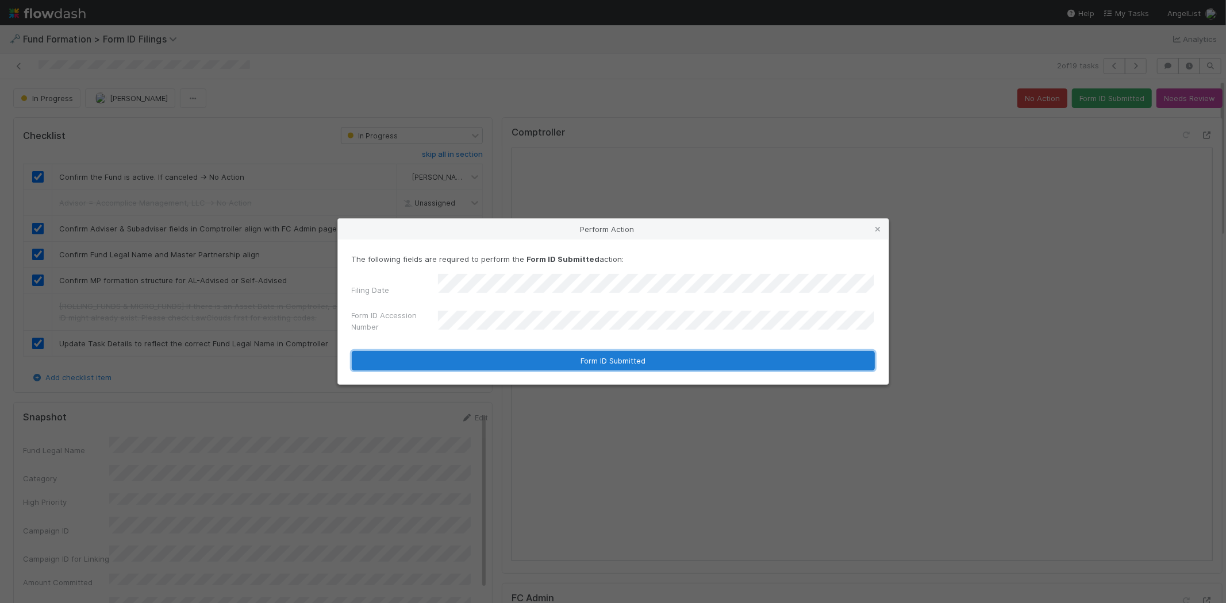
click at [527, 360] on button "Form ID Submitted" at bounding box center [613, 361] width 523 height 20
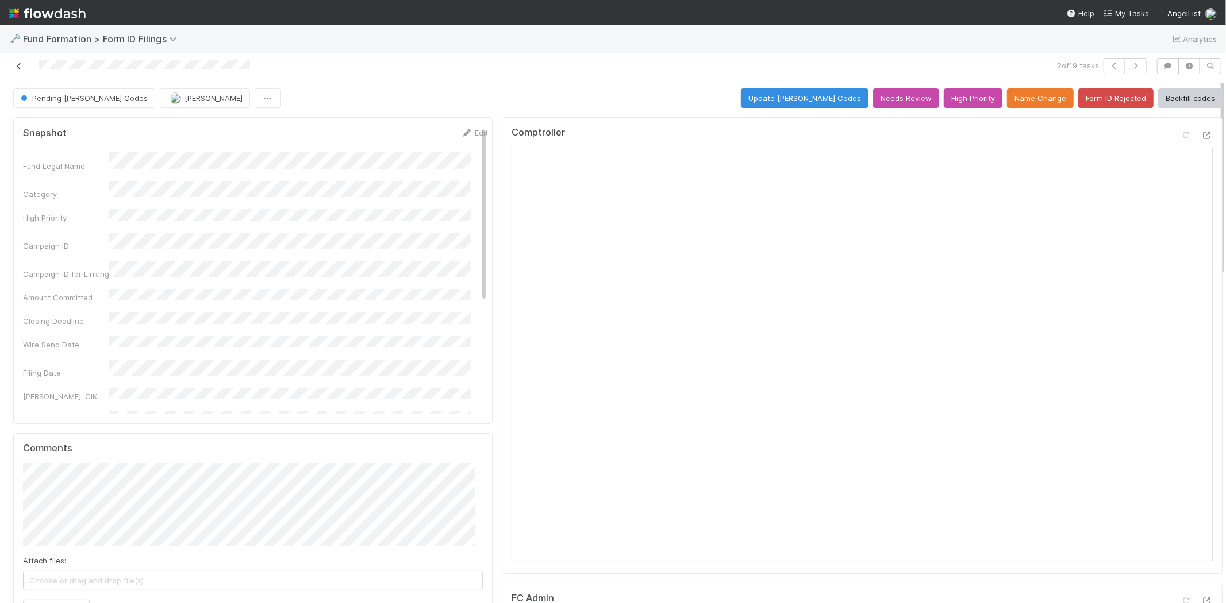
click at [14, 65] on icon at bounding box center [18, 66] width 11 height 7
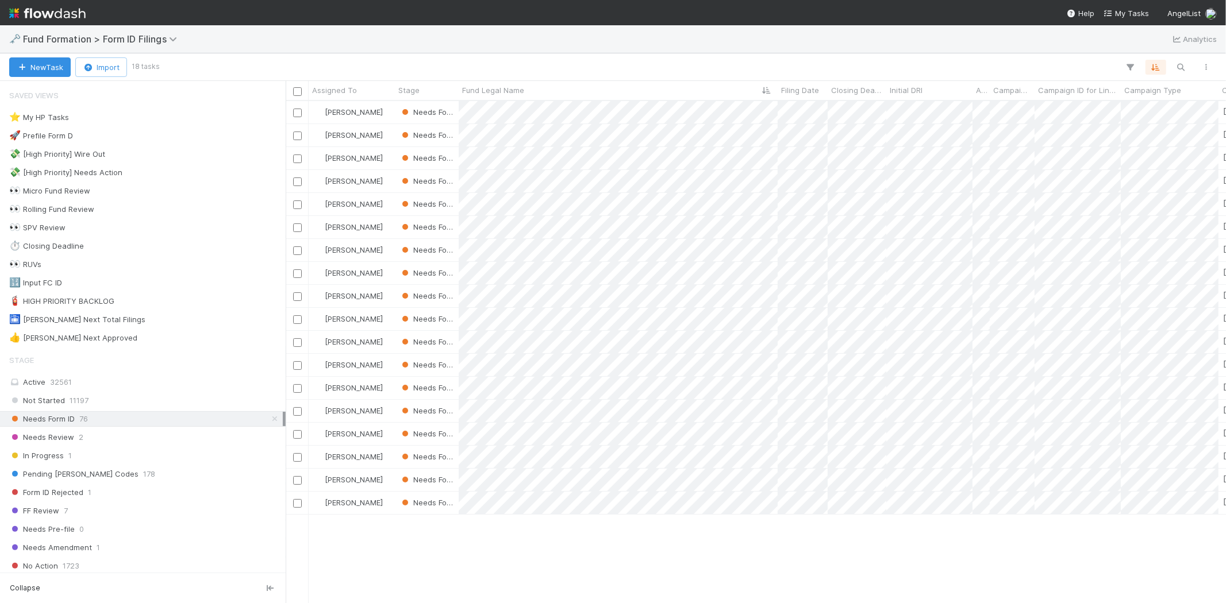
scroll to position [492, 930]
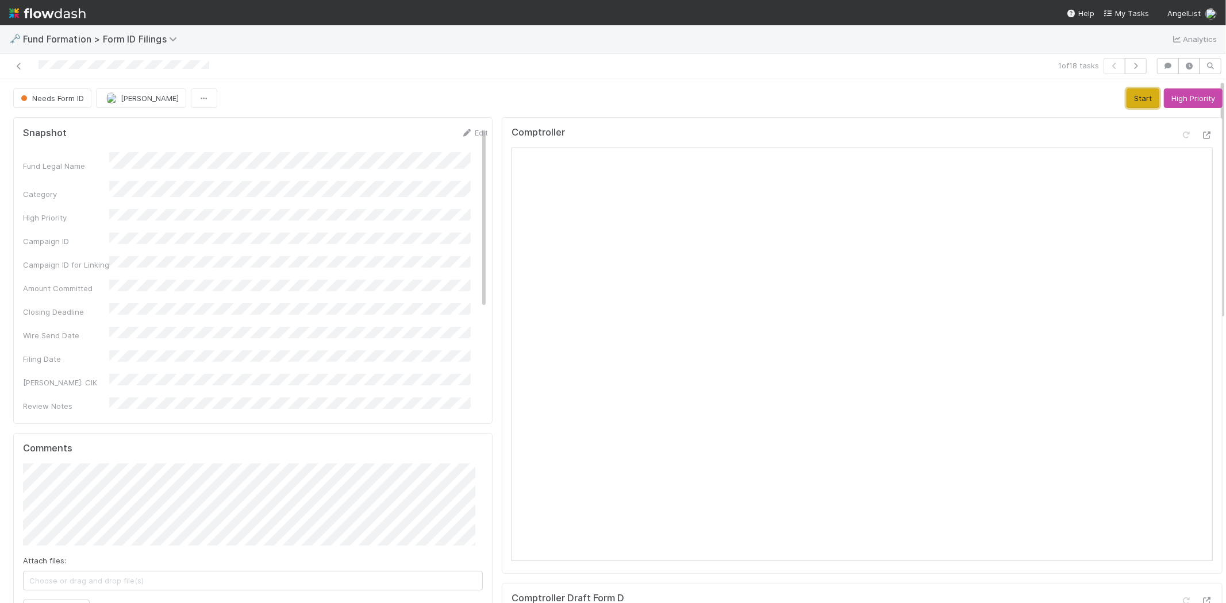
click at [1126, 102] on button "Start" at bounding box center [1142, 98] width 33 height 20
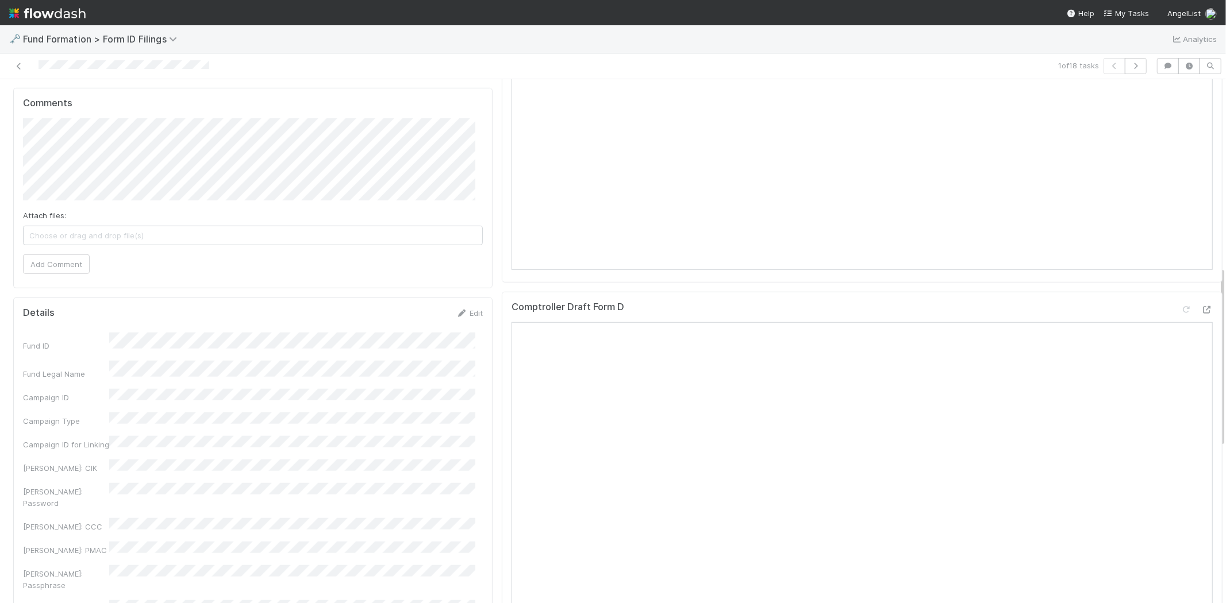
scroll to position [702, 0]
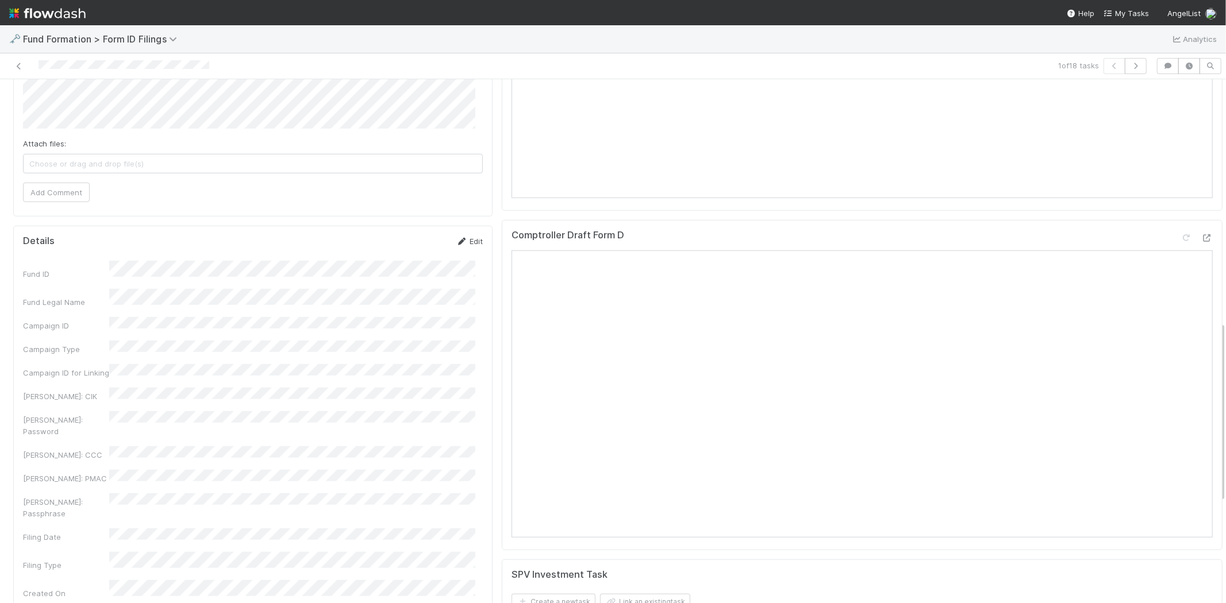
click at [458, 241] on icon at bounding box center [461, 241] width 11 height 7
click at [451, 243] on button "Cancel" at bounding box center [462, 246] width 40 height 20
click at [16, 61] on link at bounding box center [18, 65] width 11 height 11
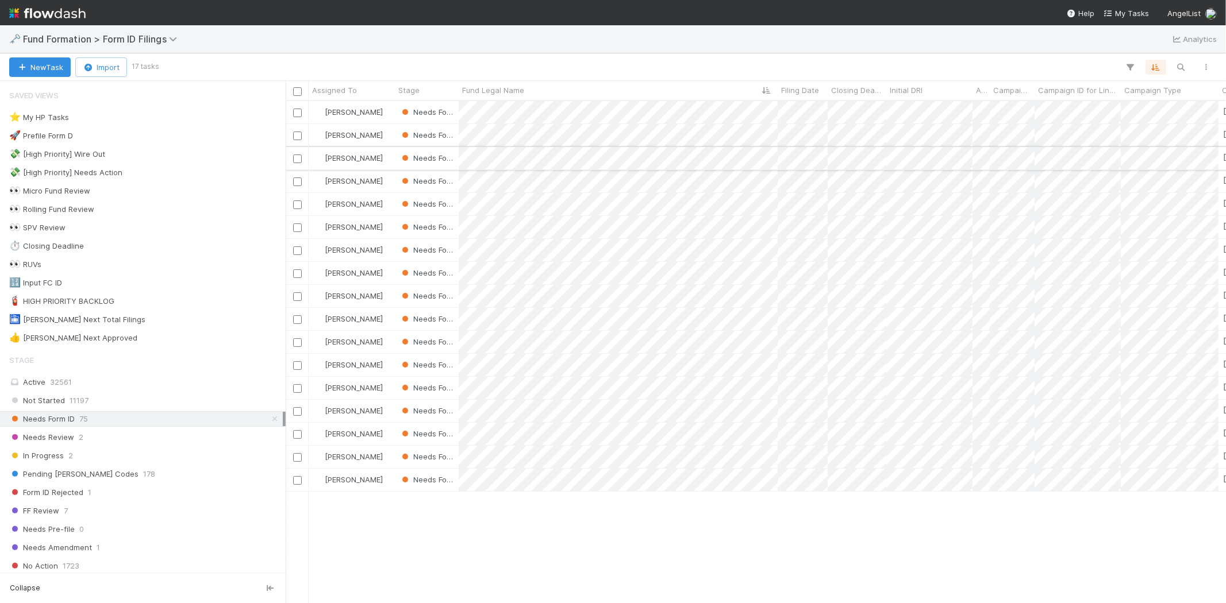
scroll to position [492, 930]
drag, startPoint x: 756, startPoint y: 41, endPoint x: 749, endPoint y: 43, distance: 7.7
click at [756, 41] on div at bounding box center [613, 301] width 1226 height 603
click at [102, 451] on div "In Progress 2" at bounding box center [146, 456] width 274 height 14
